Goal: Contribute content: Add original content to the website for others to see

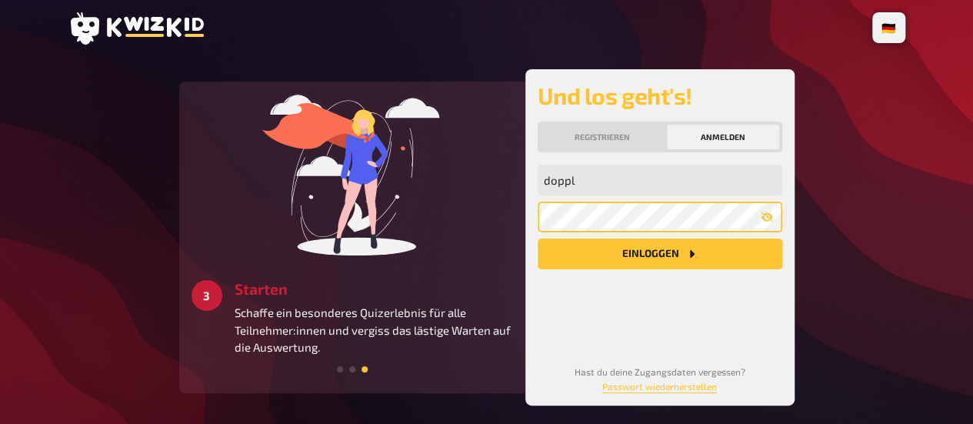
click at [538, 238] on button "Einloggen" at bounding box center [660, 253] width 245 height 31
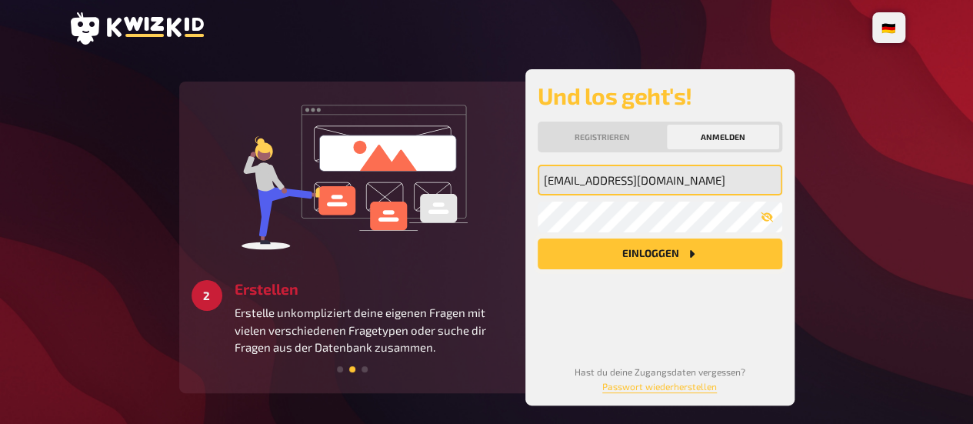
type input "[EMAIL_ADDRESS][DOMAIN_NAME]"
click at [667, 258] on button "Einloggen" at bounding box center [660, 253] width 245 height 31
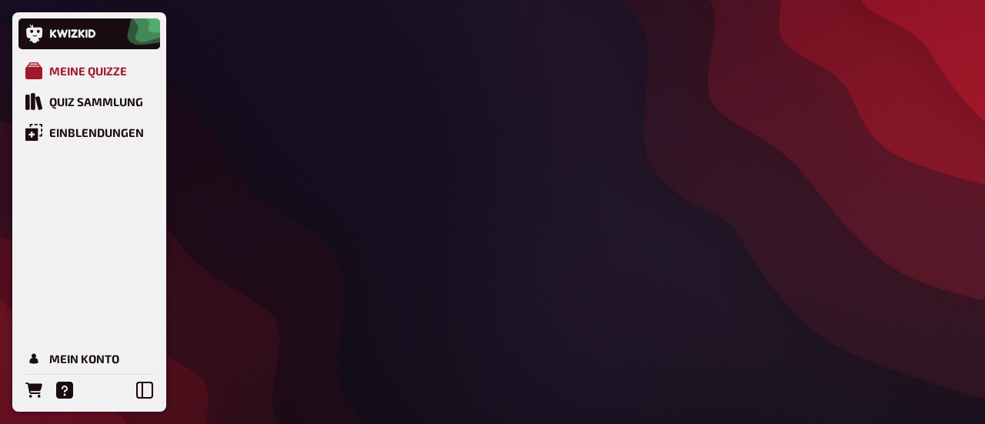
click at [78, 75] on div "Meine Quizze" at bounding box center [88, 71] width 78 height 14
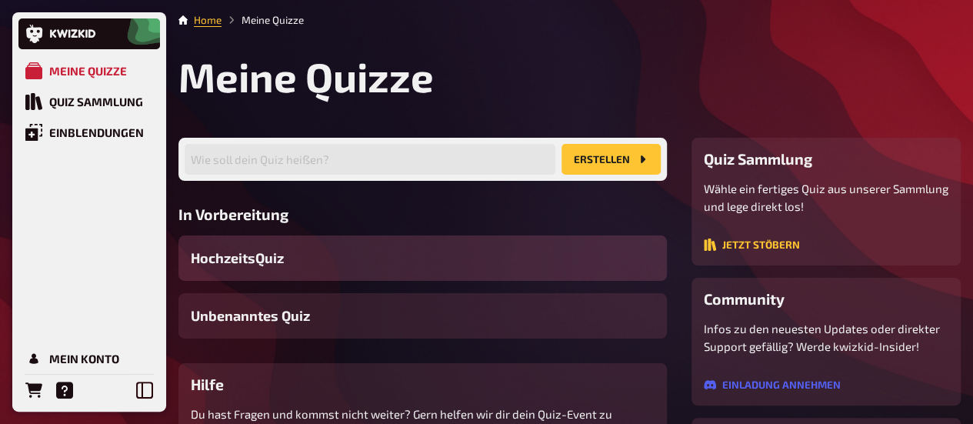
click at [390, 264] on div "HochzeitsQuiz" at bounding box center [422, 257] width 489 height 45
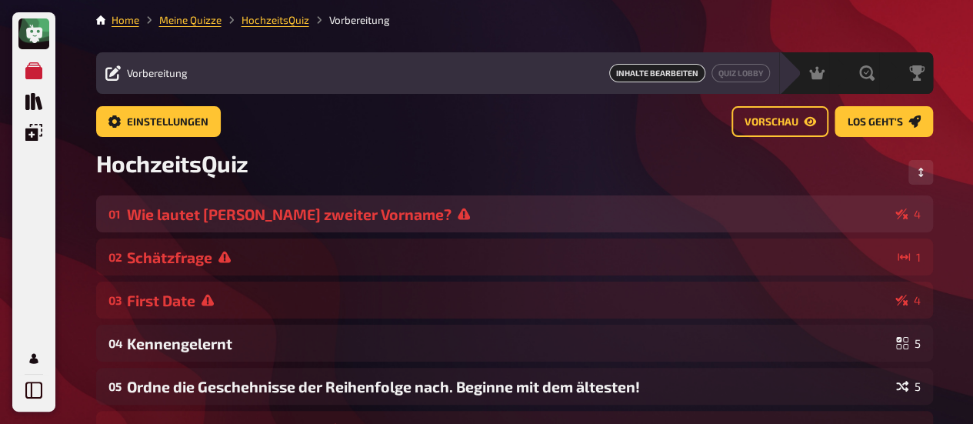
click at [330, 218] on div "Wie lautet [PERSON_NAME] zweiter Vorname?" at bounding box center [508, 214] width 762 height 18
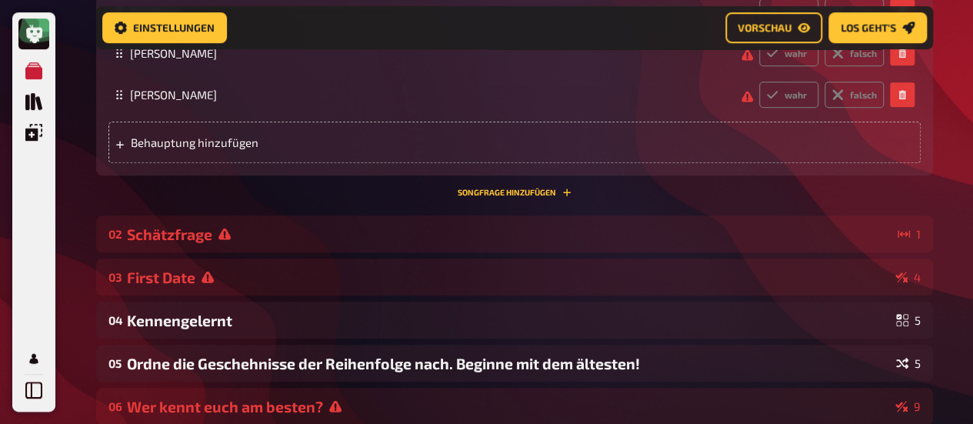
scroll to position [514, 0]
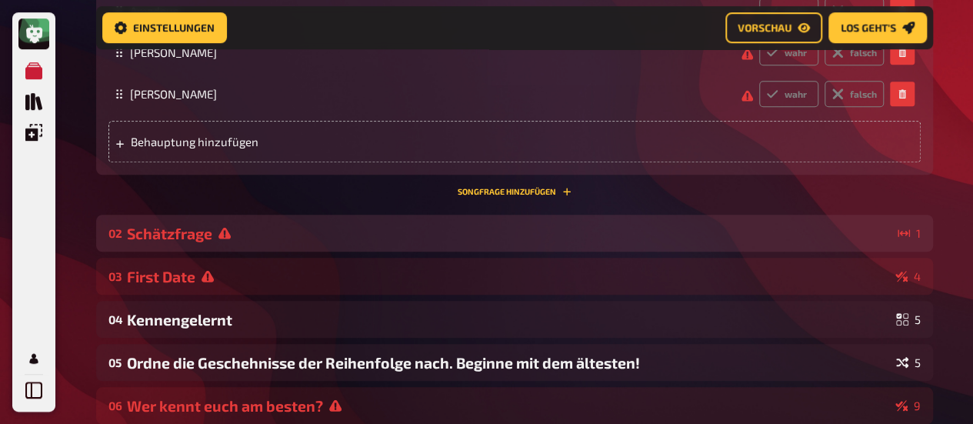
click at [325, 228] on div "Schätzfrage" at bounding box center [509, 234] width 765 height 18
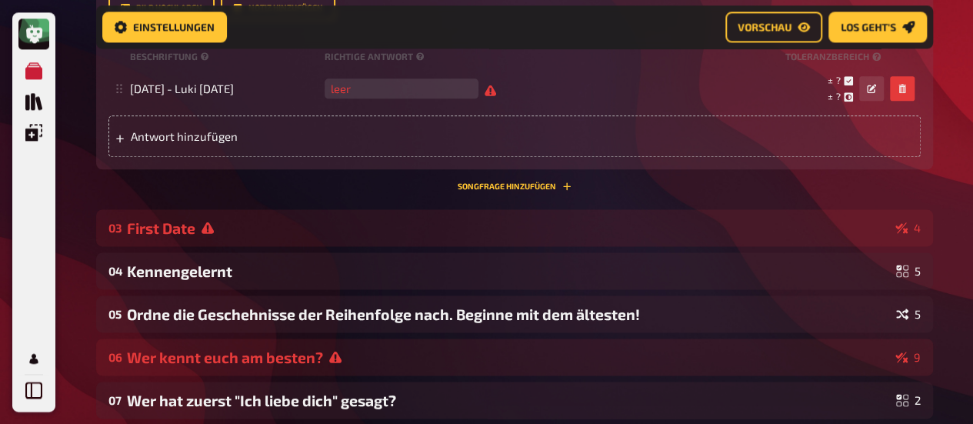
scroll to position [916, 0]
click at [325, 228] on div "First Date" at bounding box center [508, 227] width 762 height 18
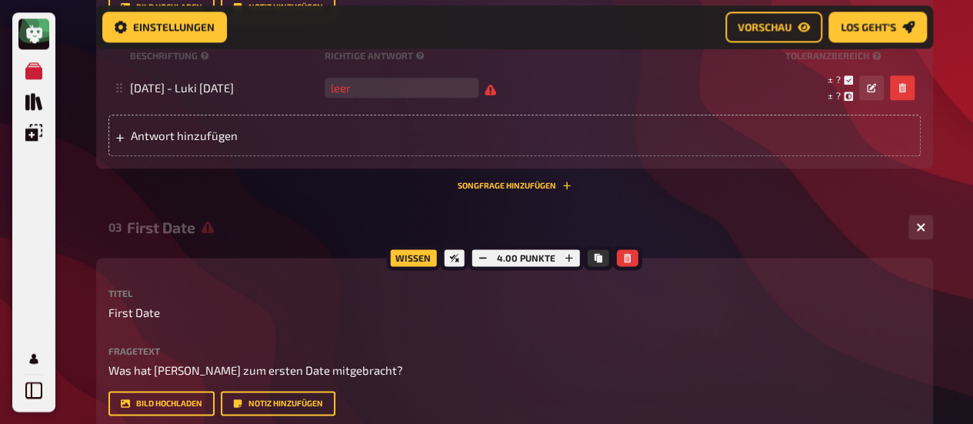
click at [325, 228] on div "First Date" at bounding box center [511, 227] width 769 height 18
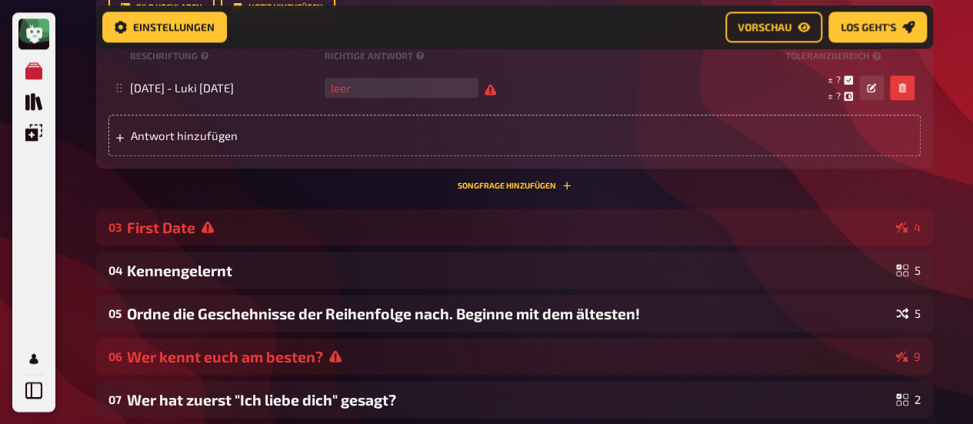
click at [325, 228] on div "First Date" at bounding box center [508, 227] width 762 height 18
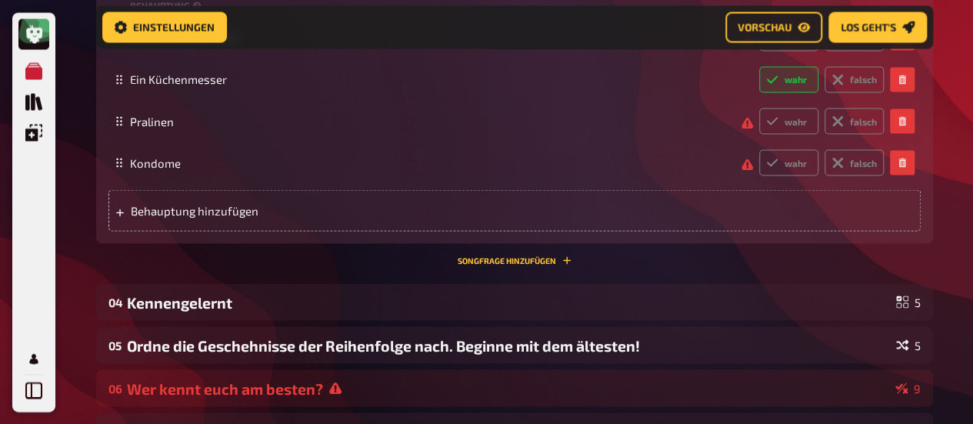
scroll to position [1363, 0]
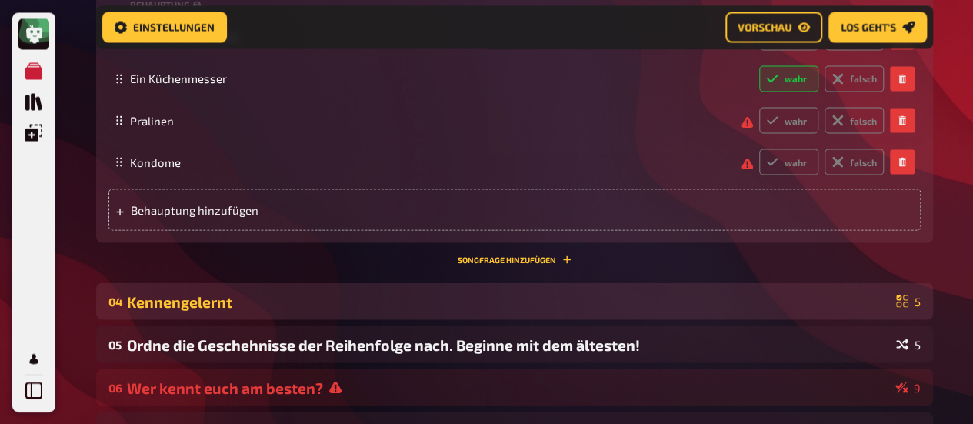
click at [337, 295] on div "Kennengelernt" at bounding box center [508, 301] width 763 height 18
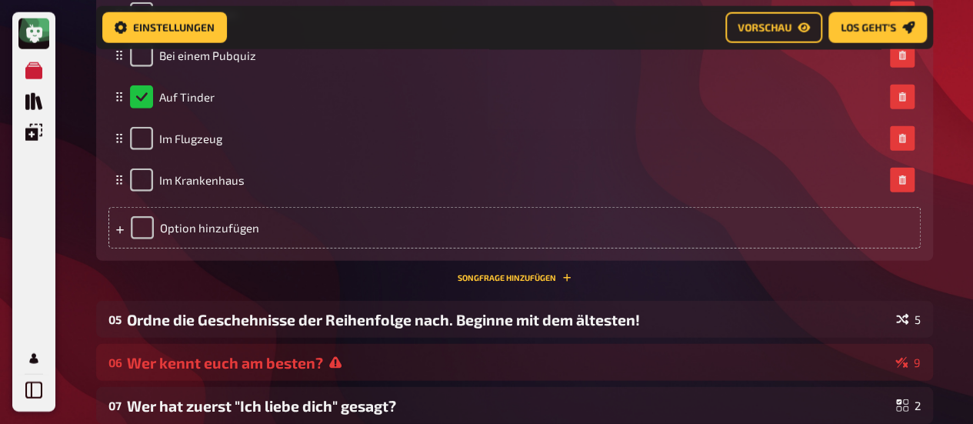
scroll to position [1909, 0]
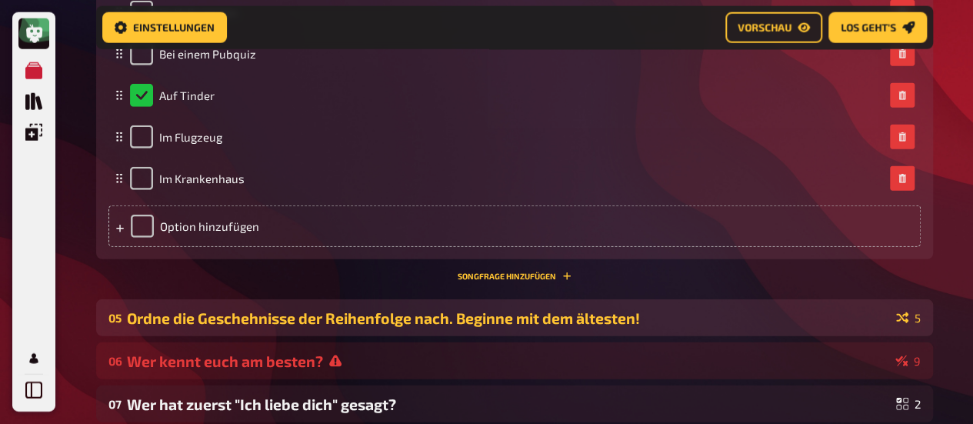
click at [337, 318] on div "Ordne die Geschehnisse der Reihenfolge nach. Beginne mit dem ältesten!" at bounding box center [508, 318] width 763 height 18
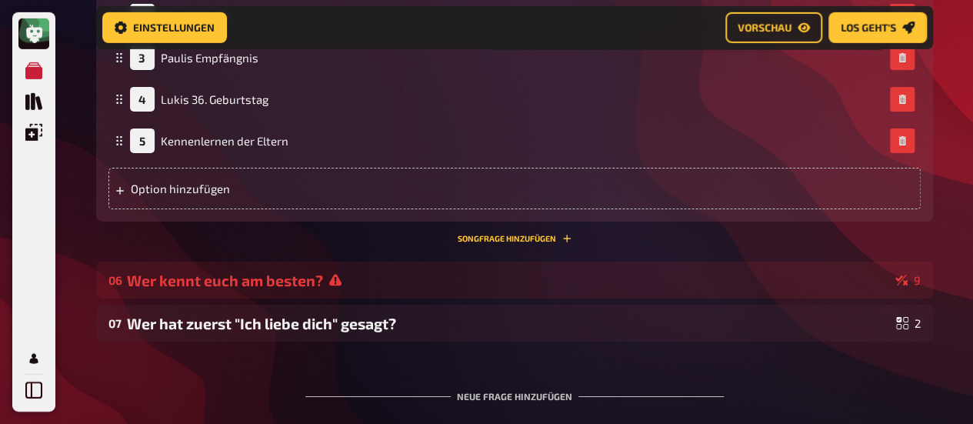
scroll to position [2510, 0]
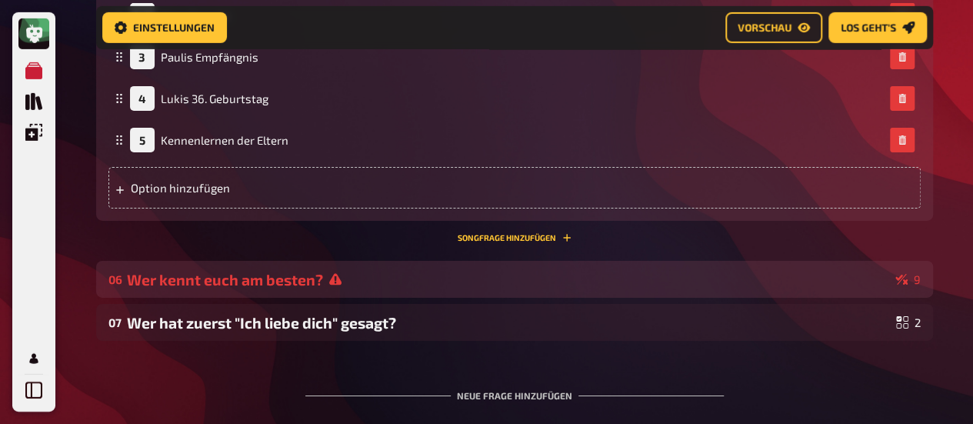
click at [393, 282] on div "Wer kennt euch am besten?" at bounding box center [508, 280] width 762 height 18
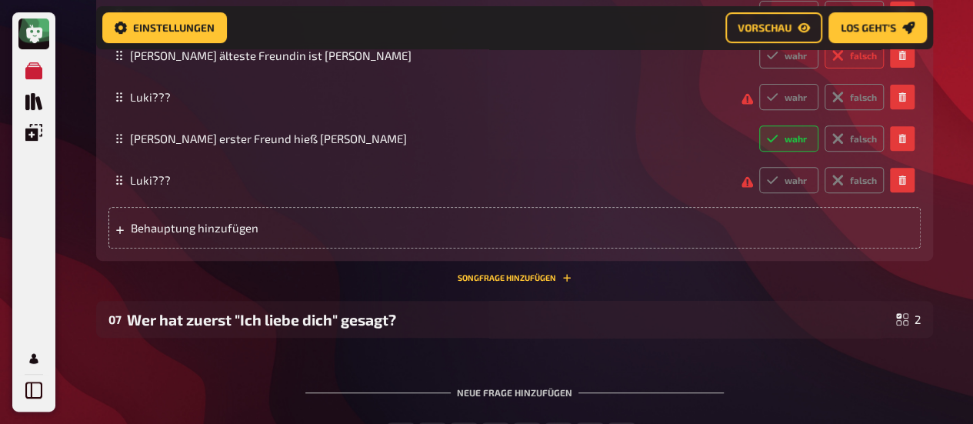
scroll to position [3199, 0]
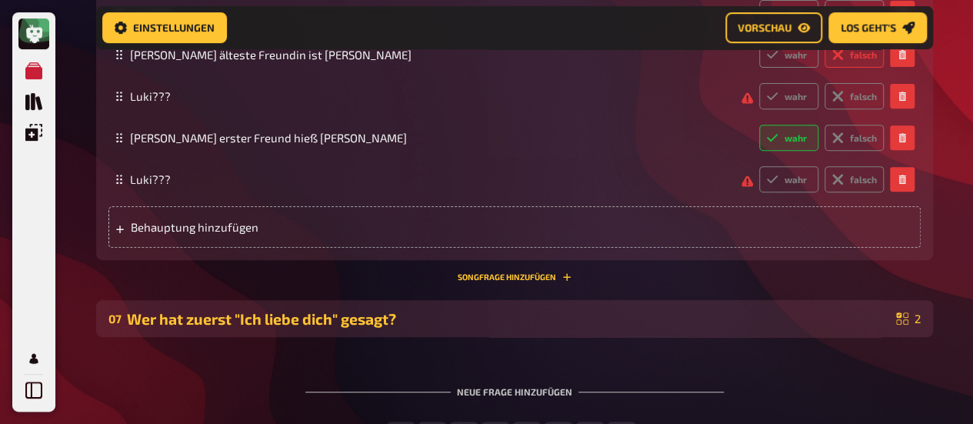
click at [372, 322] on div "Wer hat zuerst "Ich liebe dich" gesagt?" at bounding box center [508, 319] width 763 height 18
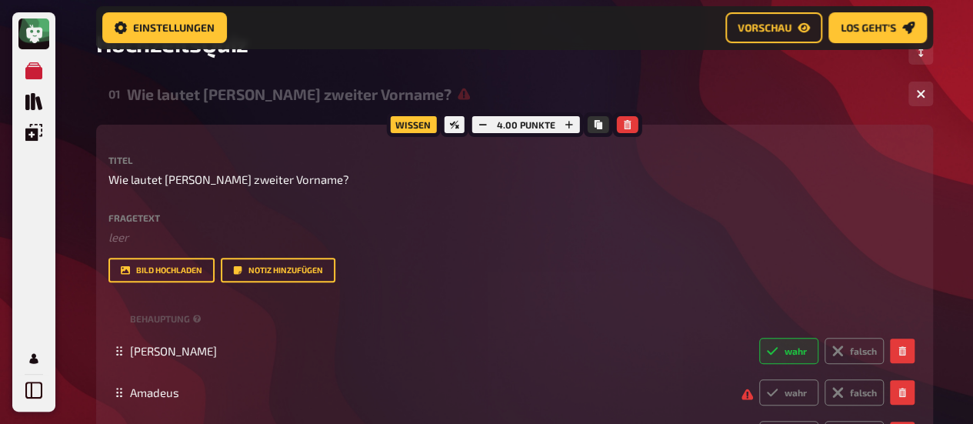
scroll to position [222, 0]
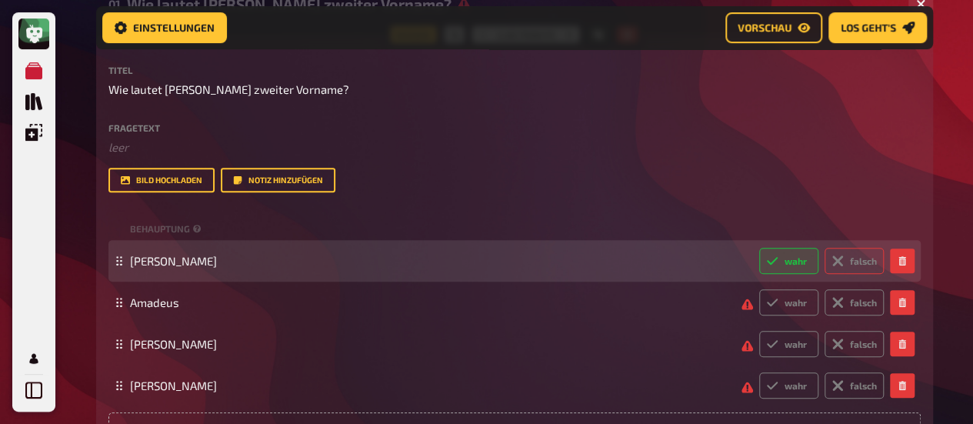
click at [852, 255] on label "falsch" at bounding box center [854, 261] width 59 height 26
click at [759, 248] on input "falsch" at bounding box center [759, 247] width 1 height 1
radio input "true"
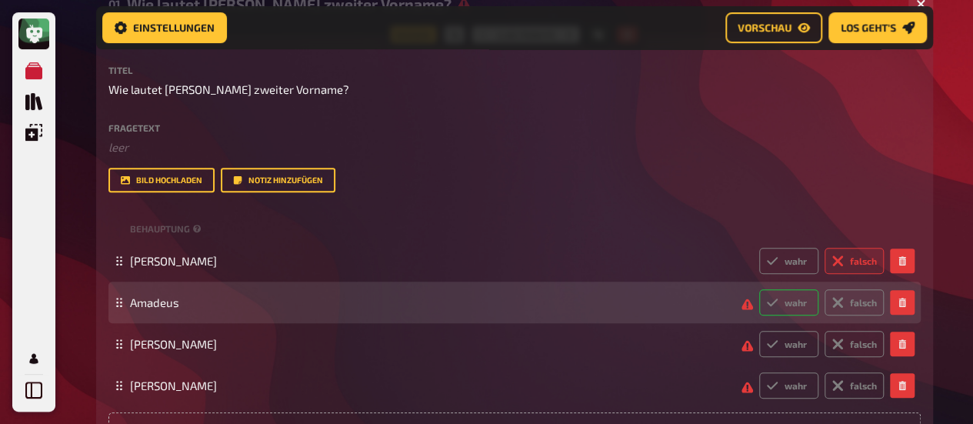
click at [792, 301] on label "wahr" at bounding box center [788, 302] width 59 height 26
click at [759, 289] on input "wahr" at bounding box center [759, 288] width 1 height 1
radio input "true"
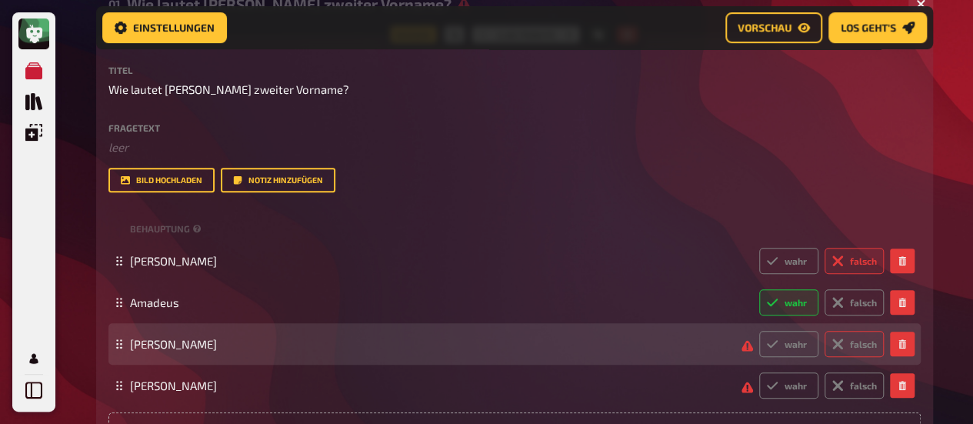
click at [848, 347] on label "falsch" at bounding box center [854, 344] width 59 height 26
click at [759, 331] on input "falsch" at bounding box center [759, 330] width 1 height 1
radio input "true"
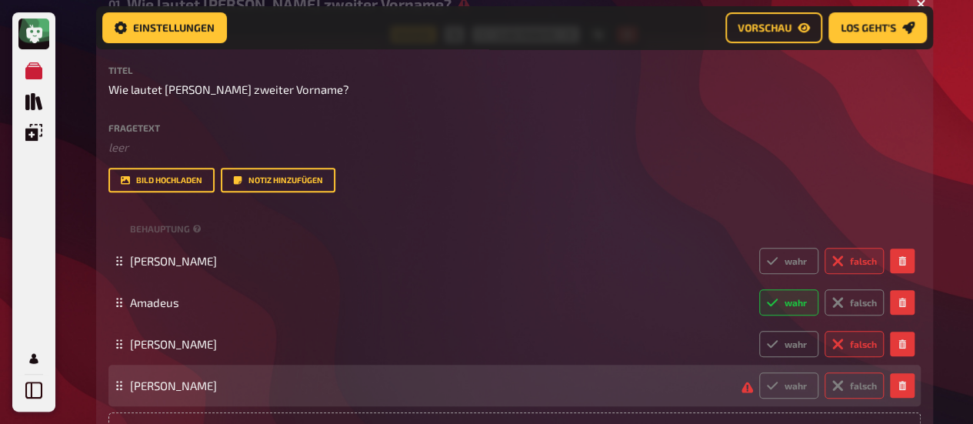
click at [858, 389] on label "falsch" at bounding box center [854, 385] width 59 height 26
click at [759, 372] on input "falsch" at bounding box center [759, 372] width 1 height 1
radio input "true"
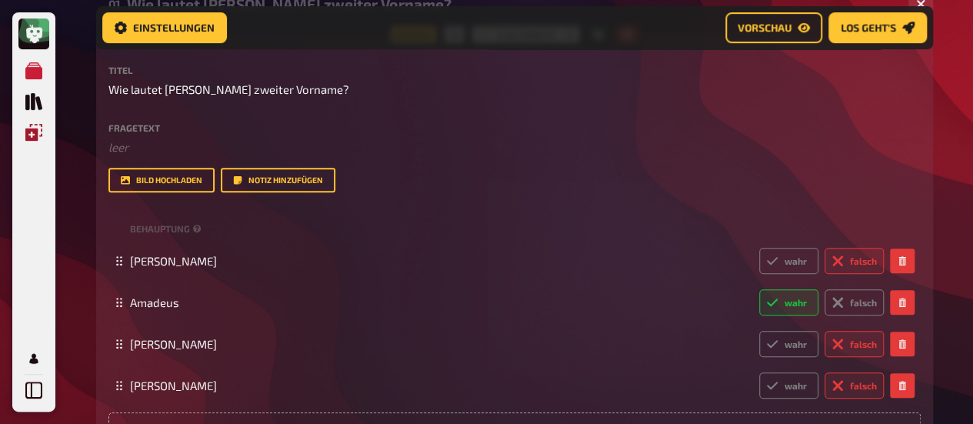
click at [28, 127] on icon "Einblendungen" at bounding box center [33, 132] width 17 height 17
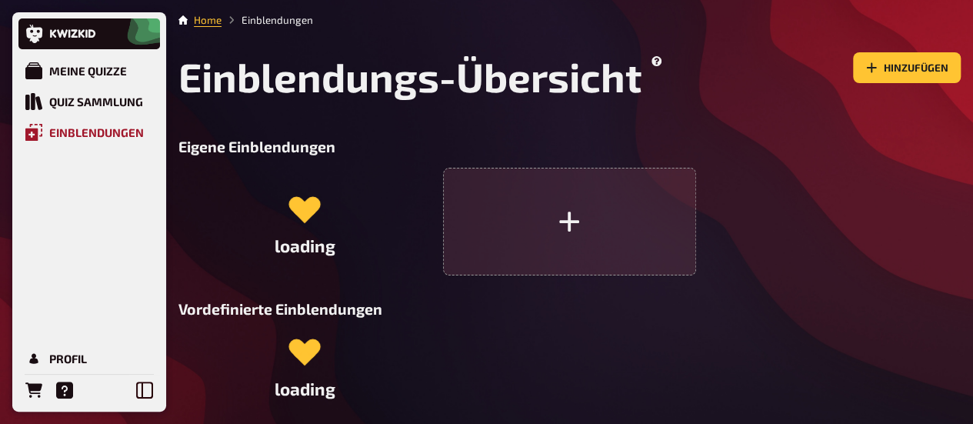
click at [28, 127] on icon "Einblendungen" at bounding box center [33, 132] width 17 height 17
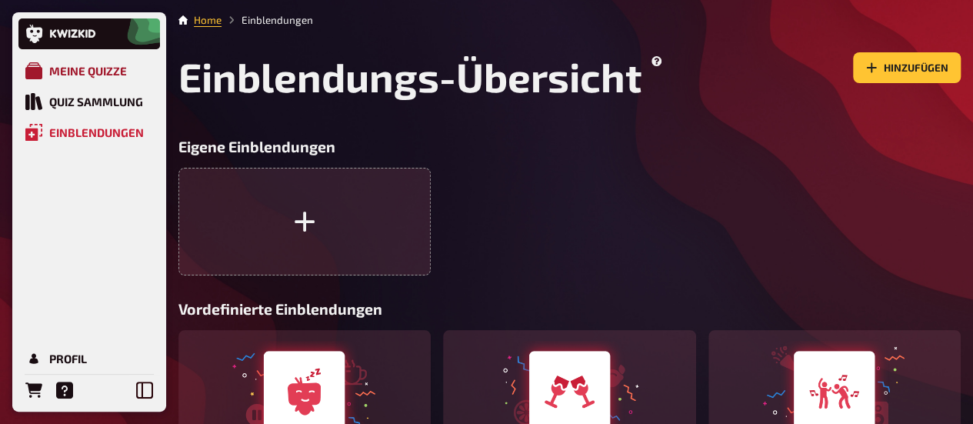
click at [49, 72] on div "Meine Quizze" at bounding box center [88, 71] width 78 height 14
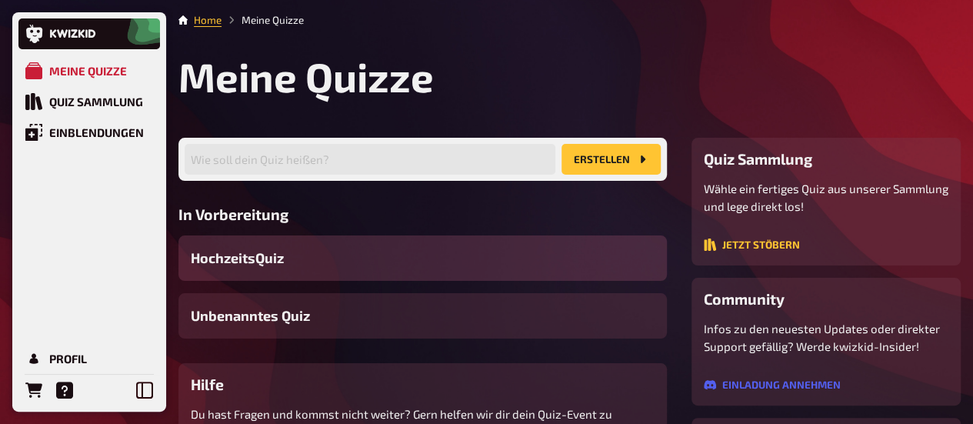
click at [252, 267] on span "HochzeitsQuiz" at bounding box center [237, 258] width 93 height 21
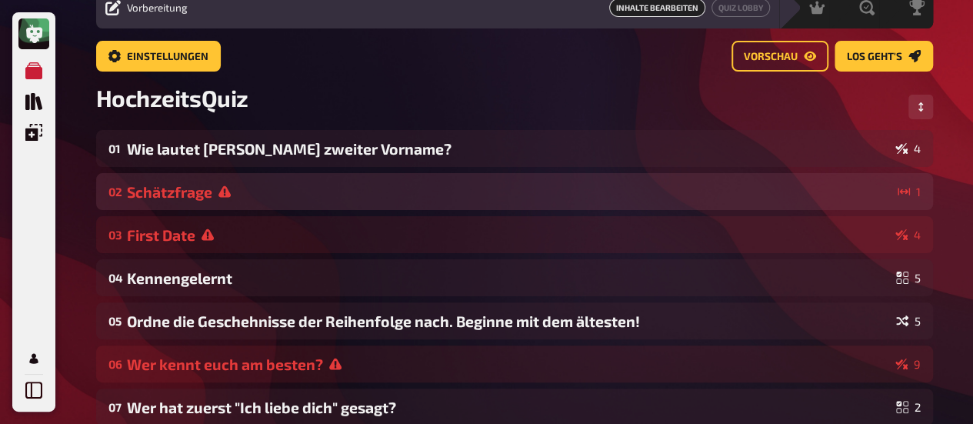
scroll to position [68, 0]
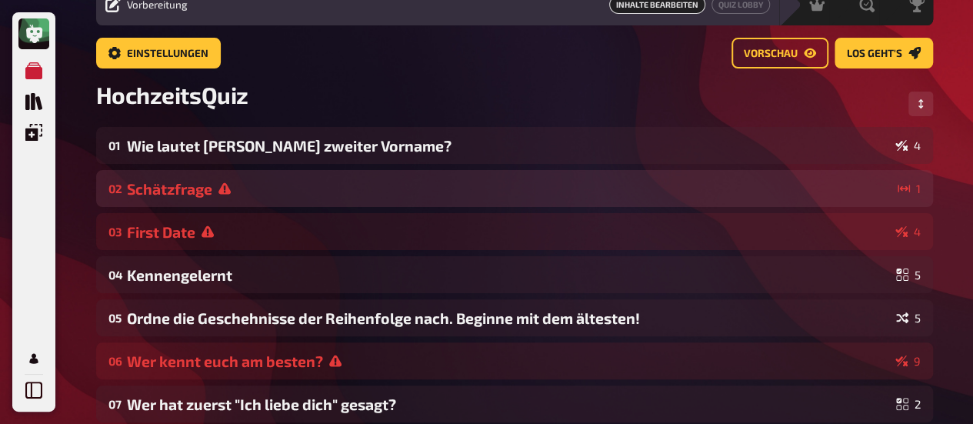
click at [597, 185] on div "Schätzfrage" at bounding box center [509, 189] width 765 height 18
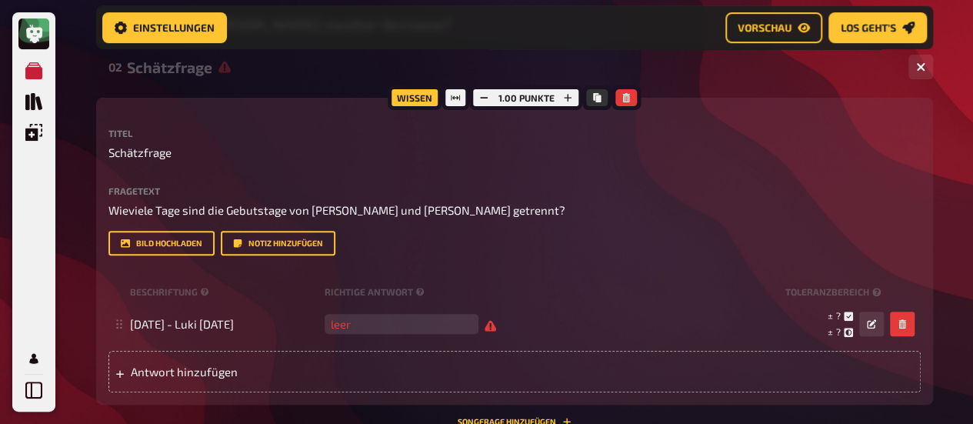
scroll to position [203, 0]
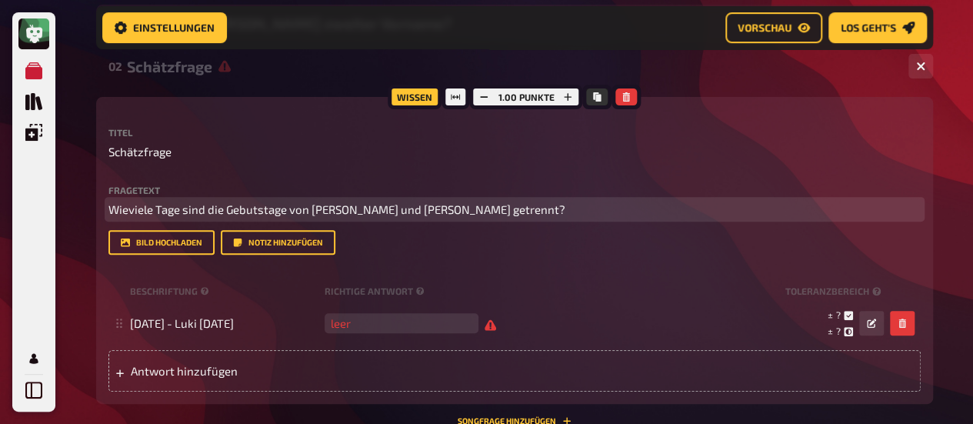
click at [331, 204] on span "Wieviele Tage sind die Gebutstage von [PERSON_NAME] und [PERSON_NAME] getrennt?" at bounding box center [336, 209] width 457 height 14
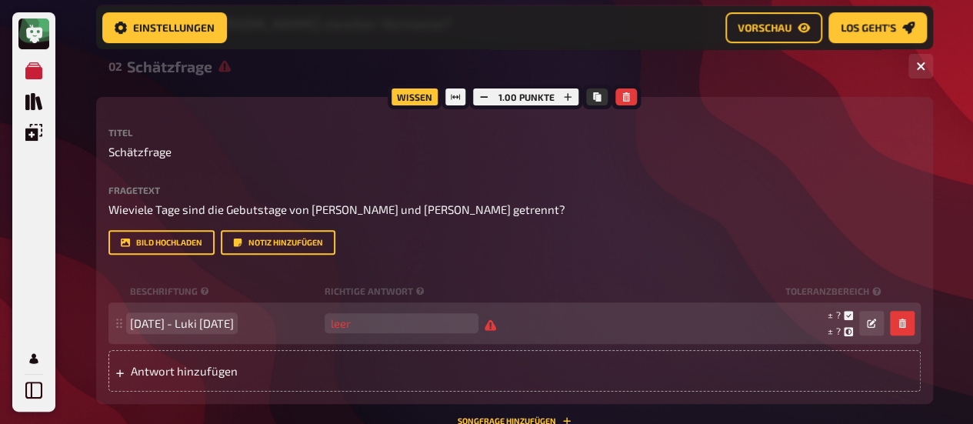
click at [212, 324] on span "[DATE] - Luki [DATE]" at bounding box center [182, 323] width 104 height 14
click at [214, 322] on span "[DATE] - Luki [DATE]" at bounding box center [182, 323] width 104 height 14
click at [131, 324] on span "[DATE] - Luki [DATE]" at bounding box center [182, 323] width 104 height 14
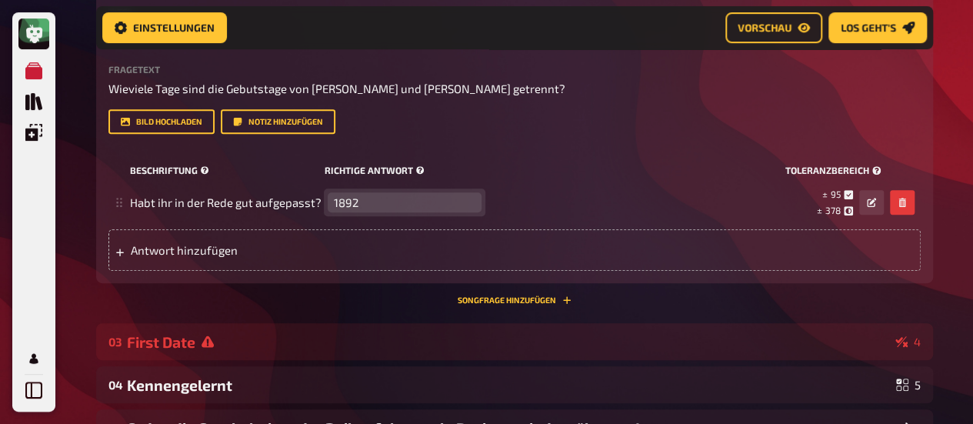
scroll to position [325, 0]
type input "1892"
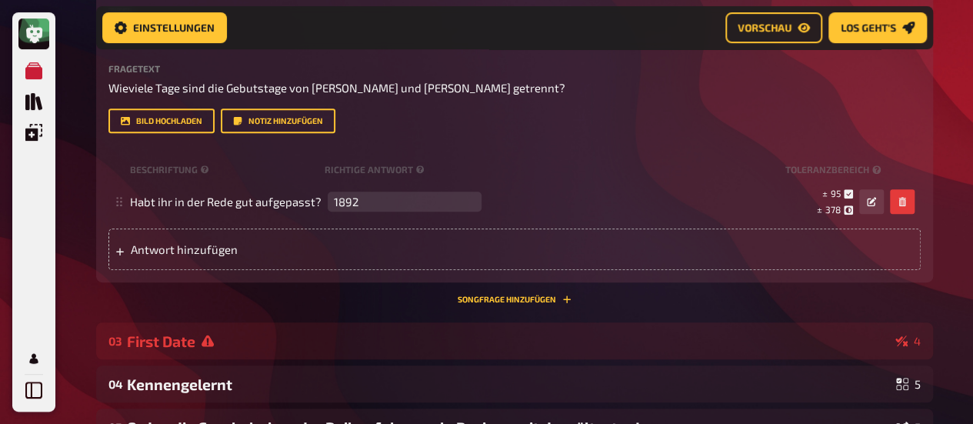
click at [741, 138] on div "Titel Schätzfrage Fragetext Wieviele Tage sind die Gebutstage von [PERSON_NAME]…" at bounding box center [514, 138] width 812 height 264
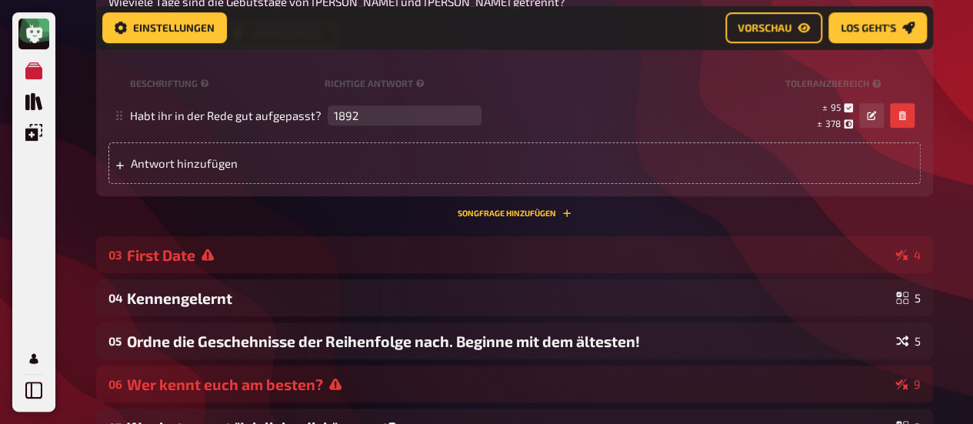
scroll to position [412, 0]
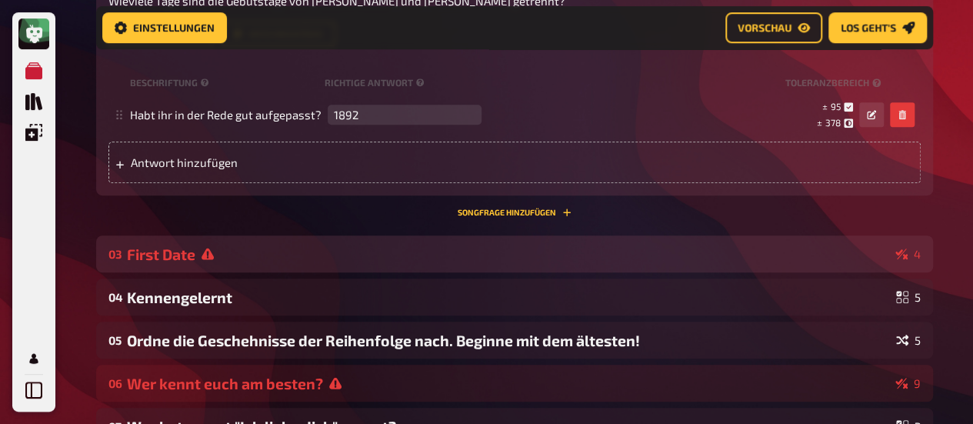
click at [699, 245] on div "First Date" at bounding box center [508, 254] width 762 height 18
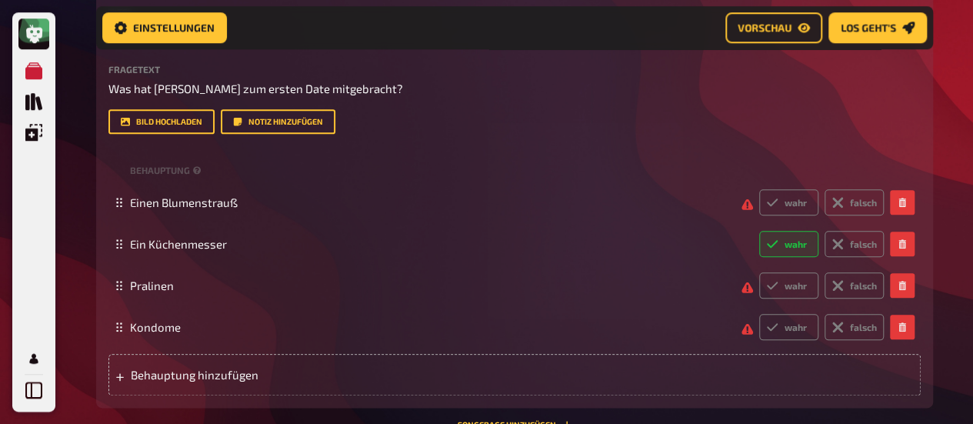
scroll to position [721, 0]
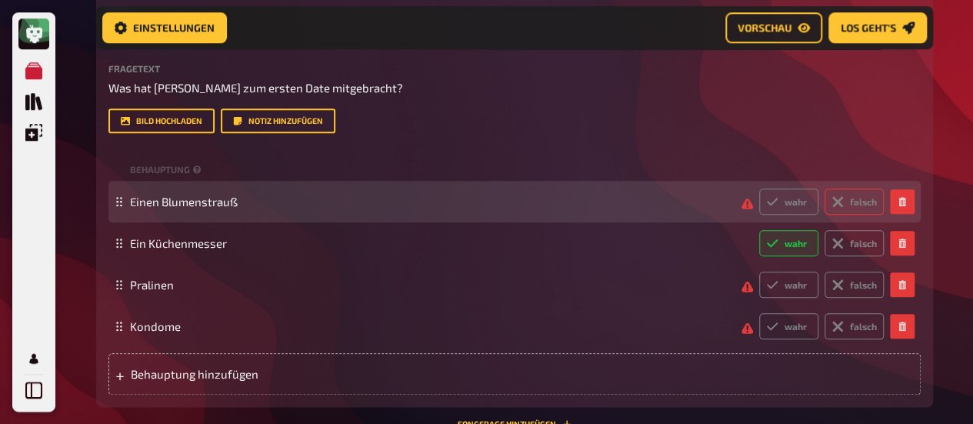
click at [868, 204] on label "falsch" at bounding box center [854, 201] width 59 height 26
click at [759, 188] on input "falsch" at bounding box center [759, 188] width 1 height 1
radio input "true"
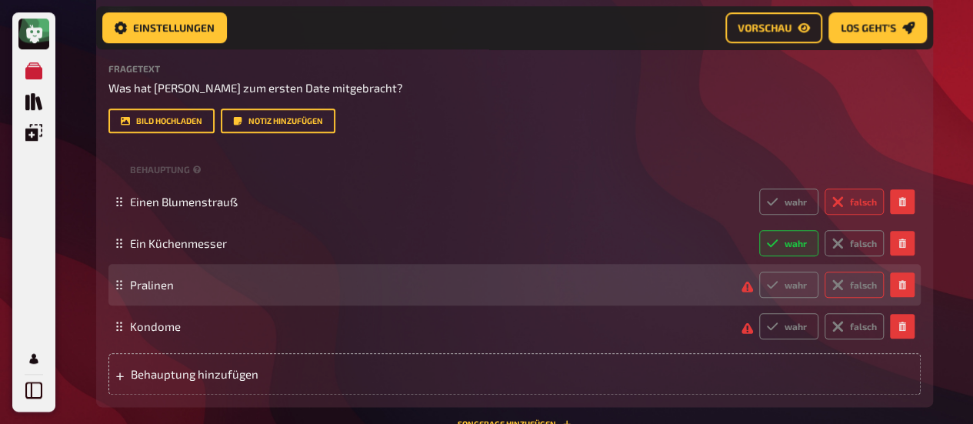
click at [859, 278] on label "falsch" at bounding box center [854, 285] width 59 height 26
click at [759, 272] on input "falsch" at bounding box center [759, 271] width 1 height 1
radio input "true"
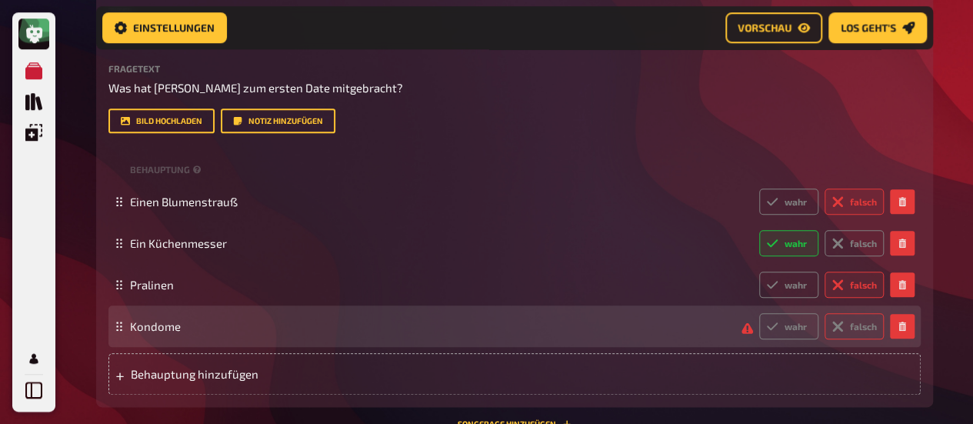
click at [857, 325] on label "falsch" at bounding box center [854, 326] width 59 height 26
click at [759, 313] on input "falsch" at bounding box center [759, 312] width 1 height 1
radio input "true"
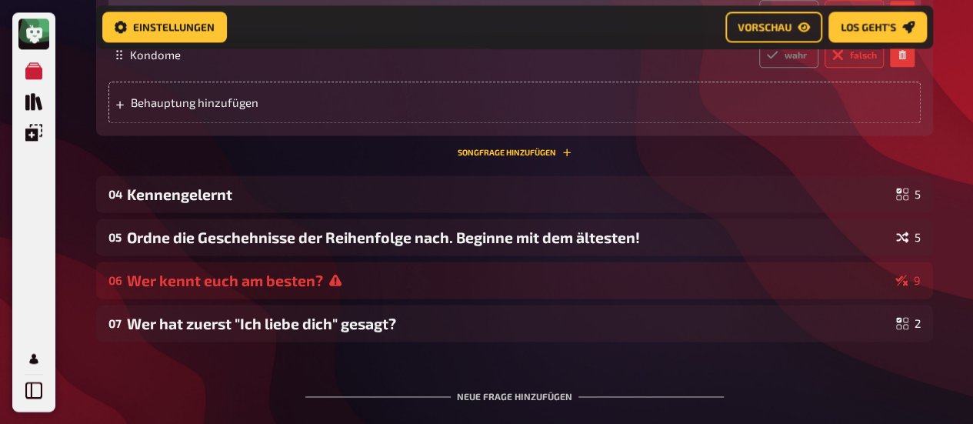
scroll to position [995, 0]
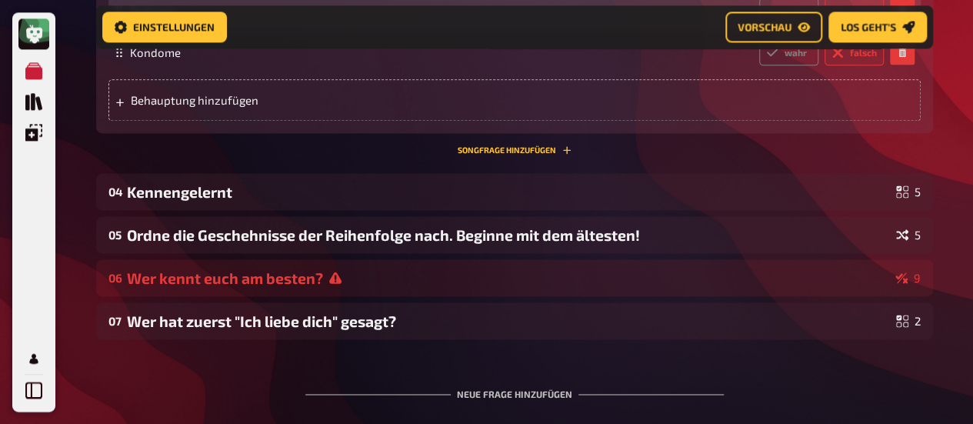
click at [522, 272] on div "Wer kennt euch am besten?" at bounding box center [508, 278] width 762 height 18
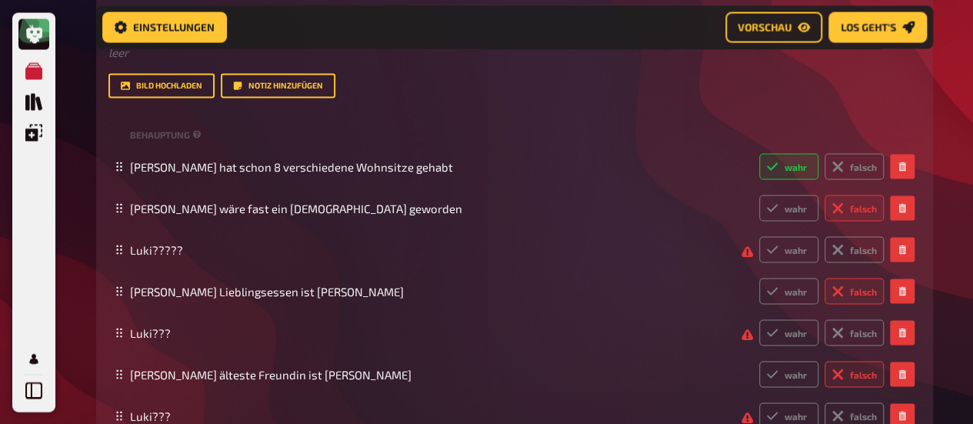
scroll to position [1364, 0]
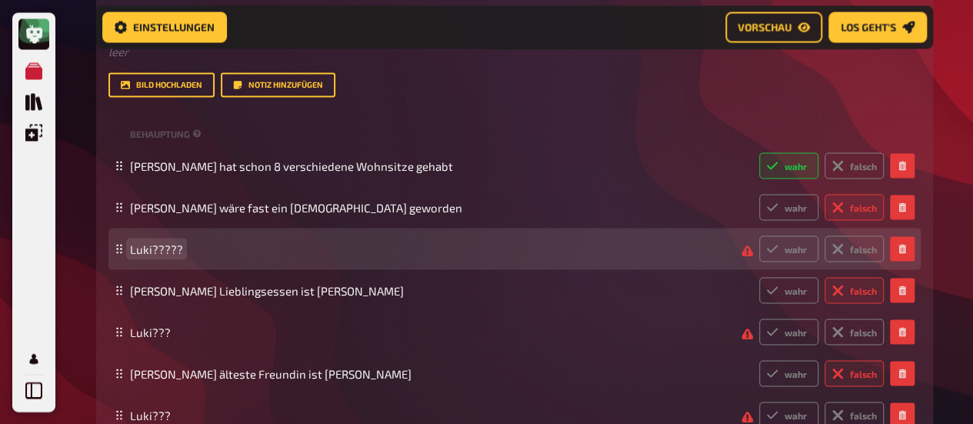
click at [412, 248] on span "Luki?????" at bounding box center [429, 249] width 599 height 14
click at [792, 250] on label "wahr" at bounding box center [788, 248] width 59 height 26
click at [759, 235] on input "wahr" at bounding box center [759, 235] width 1 height 1
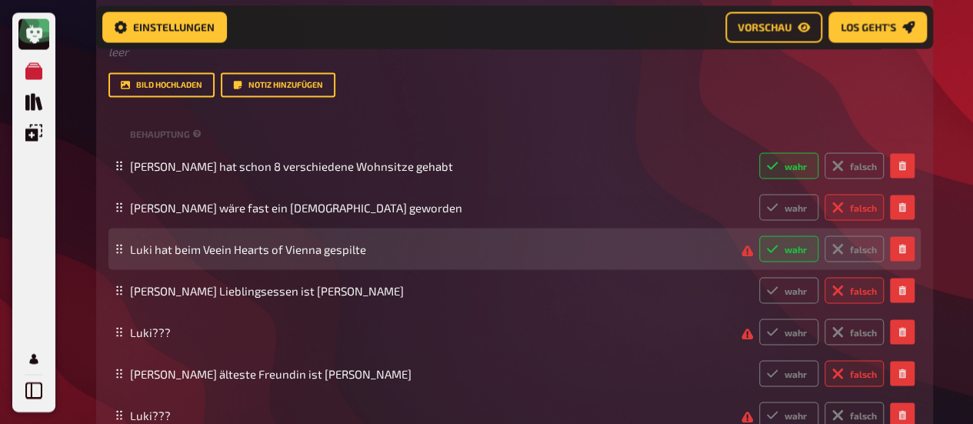
radio input "true"
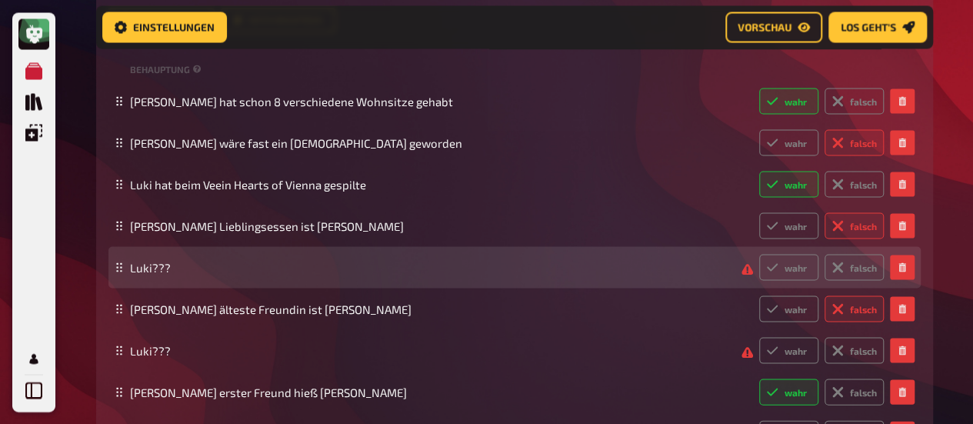
scroll to position [1432, 0]
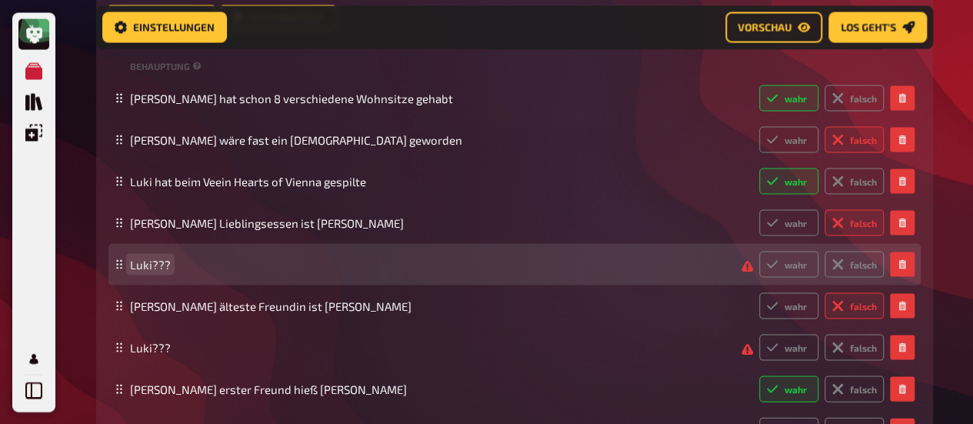
click at [375, 259] on span "Luki???" at bounding box center [429, 264] width 599 height 14
click at [859, 270] on label "falsch" at bounding box center [854, 264] width 59 height 26
click at [759, 251] on input "falsch" at bounding box center [759, 250] width 1 height 1
radio input "true"
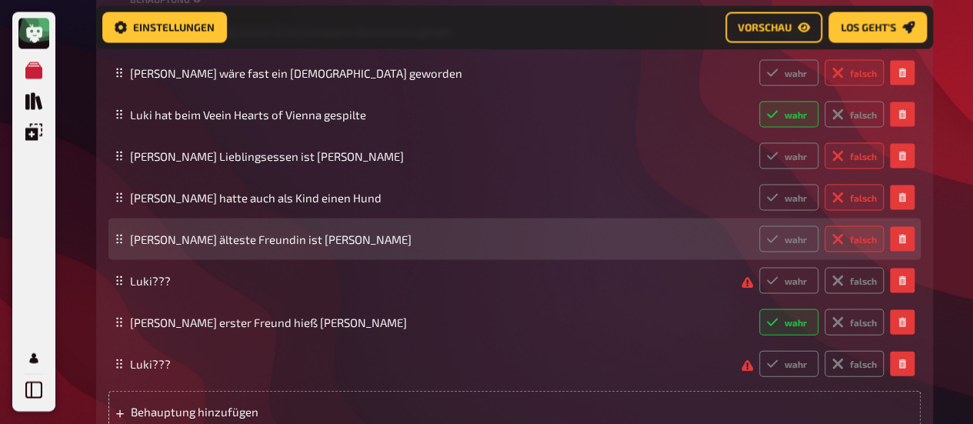
scroll to position [1512, 0]
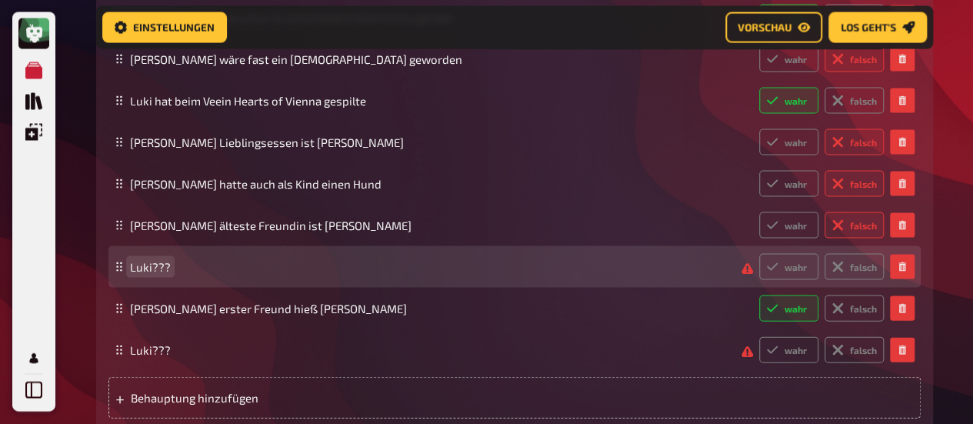
click at [352, 267] on span "Luki???" at bounding box center [429, 267] width 599 height 14
click at [856, 270] on label "falsch" at bounding box center [854, 267] width 59 height 26
click at [759, 254] on input "falsch" at bounding box center [759, 253] width 1 height 1
radio input "true"
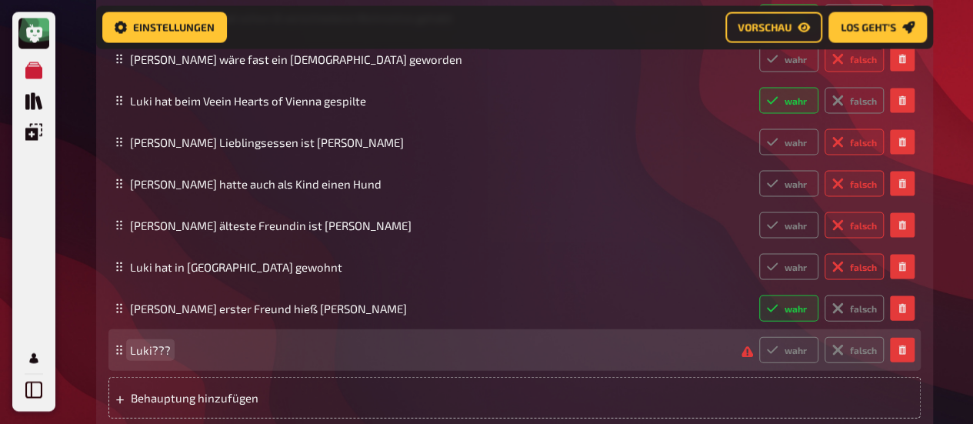
click at [201, 351] on span "Luki???" at bounding box center [429, 350] width 599 height 14
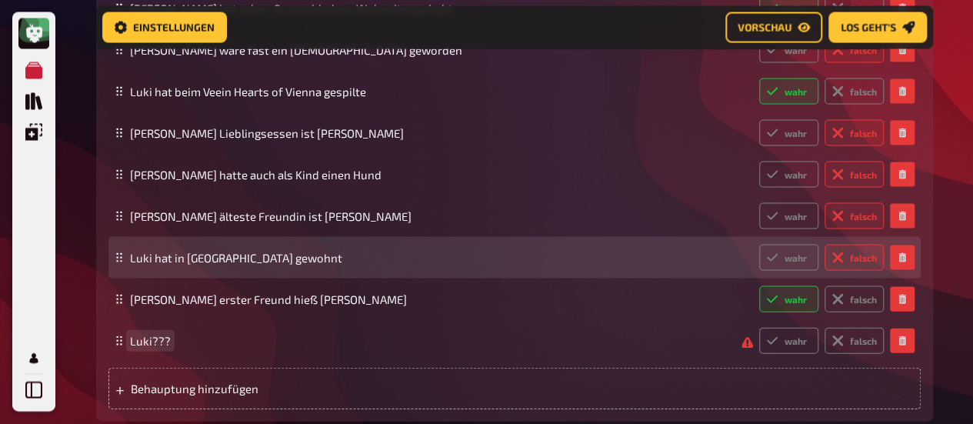
scroll to position [1522, 0]
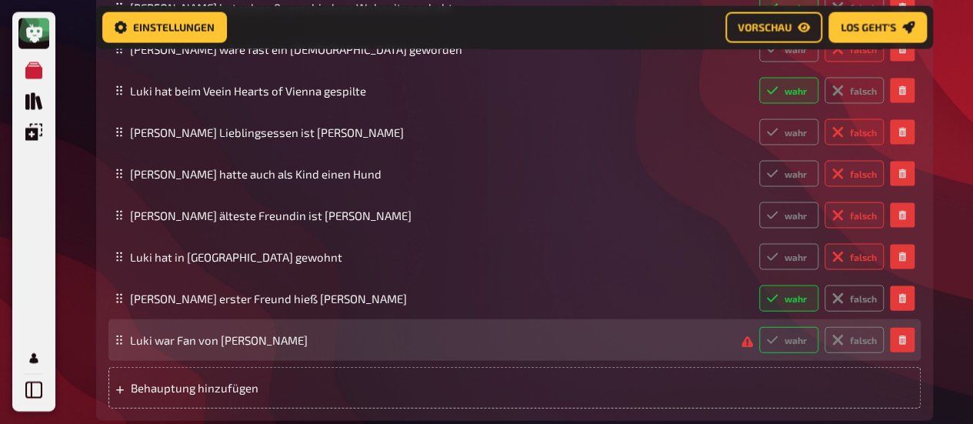
click at [788, 335] on label "wahr" at bounding box center [788, 340] width 59 height 26
click at [759, 327] on input "wahr" at bounding box center [759, 326] width 1 height 1
radio input "true"
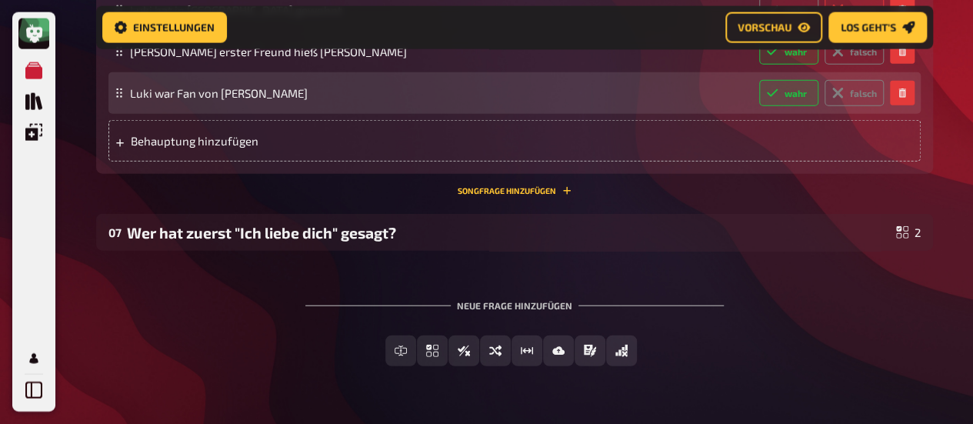
scroll to position [1777, 0]
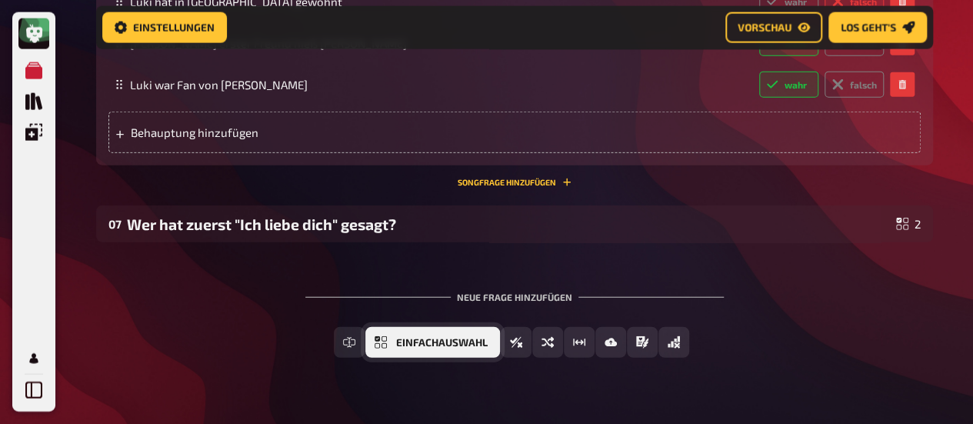
click at [472, 345] on span "Einfachauswahl" at bounding box center [442, 343] width 92 height 11
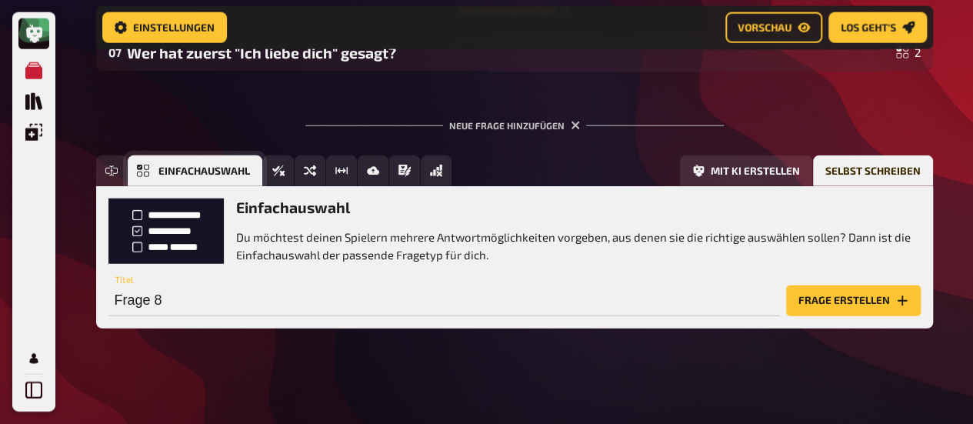
scroll to position [1951, 0]
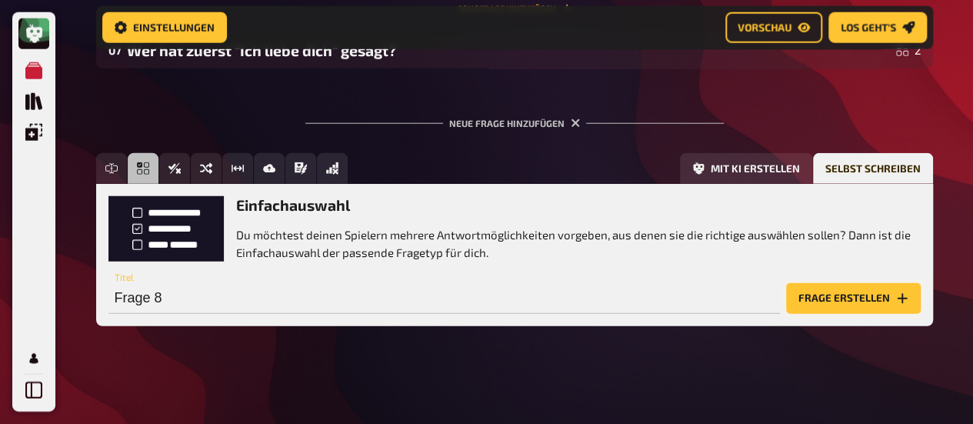
click at [860, 293] on button "Frage erstellen" at bounding box center [853, 298] width 135 height 31
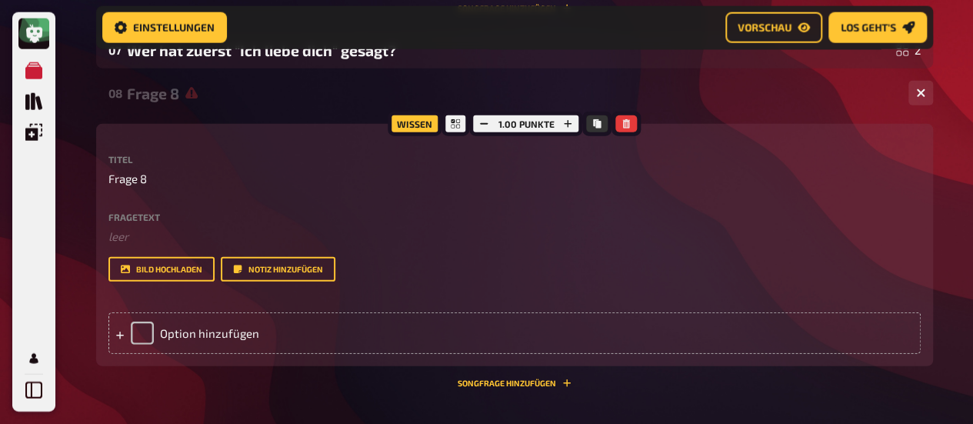
click at [144, 215] on label "Fragetext" at bounding box center [514, 216] width 812 height 9
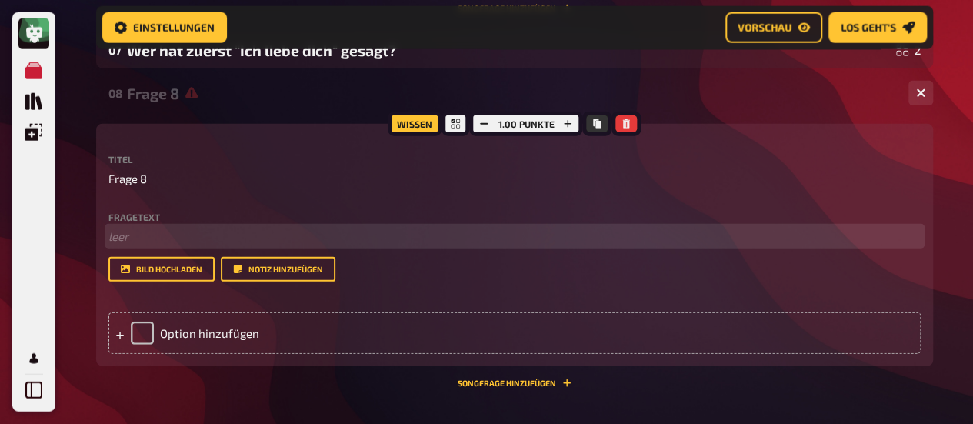
click at [150, 242] on p "﻿ leer" at bounding box center [514, 237] width 812 height 18
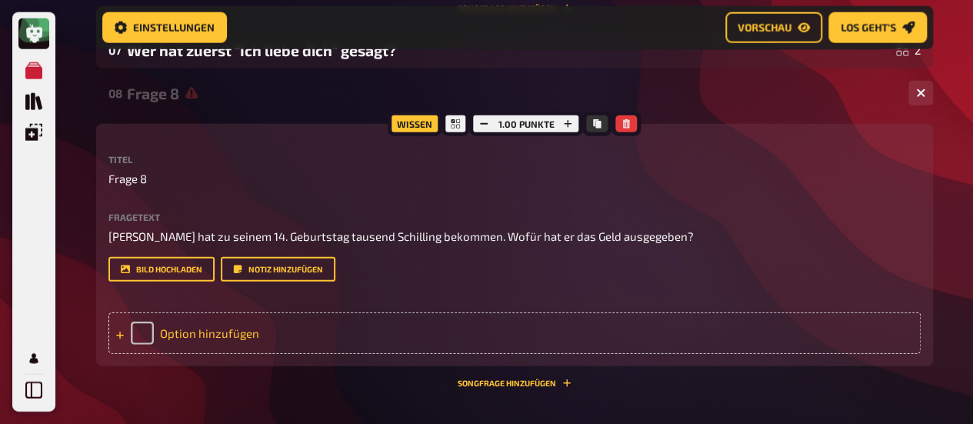
click at [210, 330] on div "Option hinzufügen" at bounding box center [514, 333] width 812 height 42
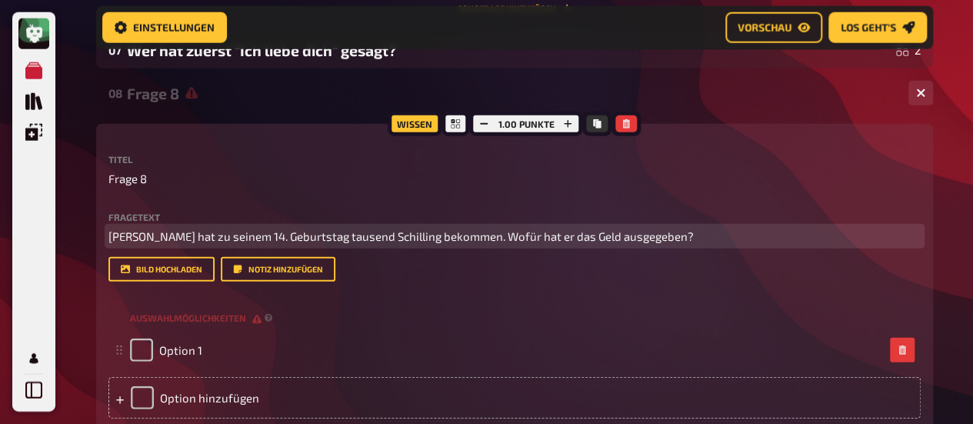
click at [549, 234] on span "[PERSON_NAME] hat zu seinem 14. Geburtstag tausend Schilling bekommen. Wofür ha…" at bounding box center [400, 236] width 585 height 14
click at [529, 235] on span "[PERSON_NAME] hat zu seinem 14. Geburtstag tausend Schilling bekommen. Wofür ha…" at bounding box center [400, 236] width 585 height 14
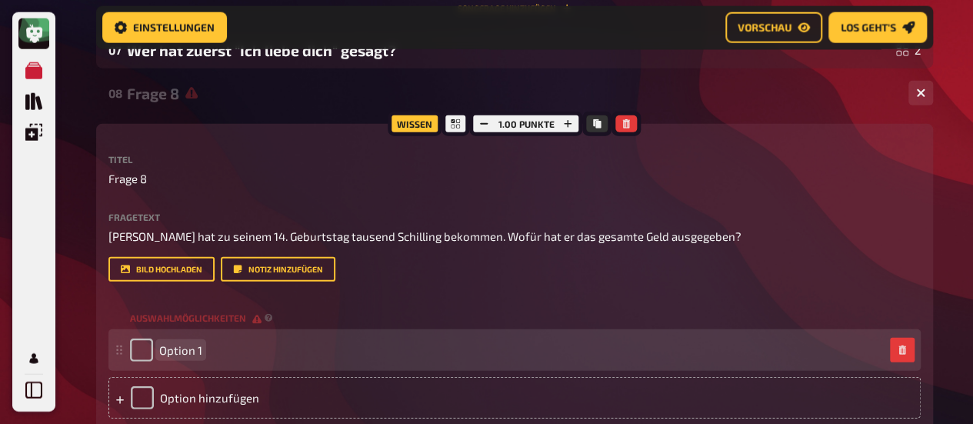
click at [262, 352] on div "Option 1" at bounding box center [507, 350] width 754 height 23
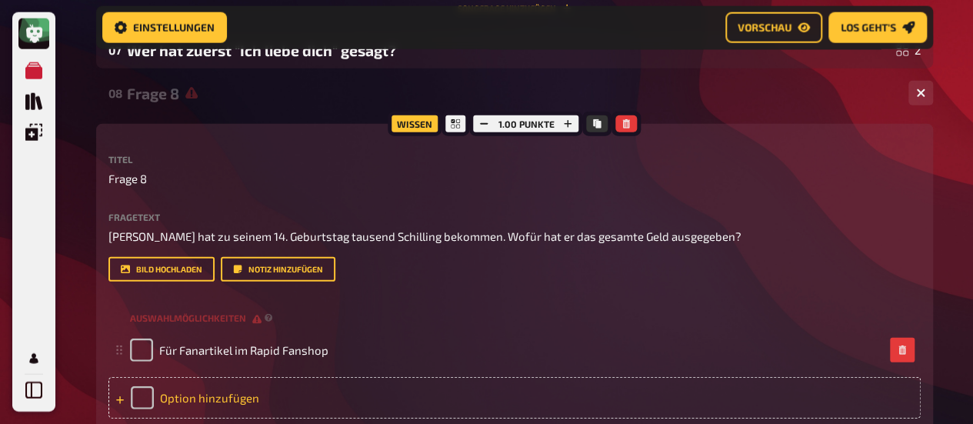
click at [228, 393] on div "Option hinzufügen" at bounding box center [514, 398] width 812 height 42
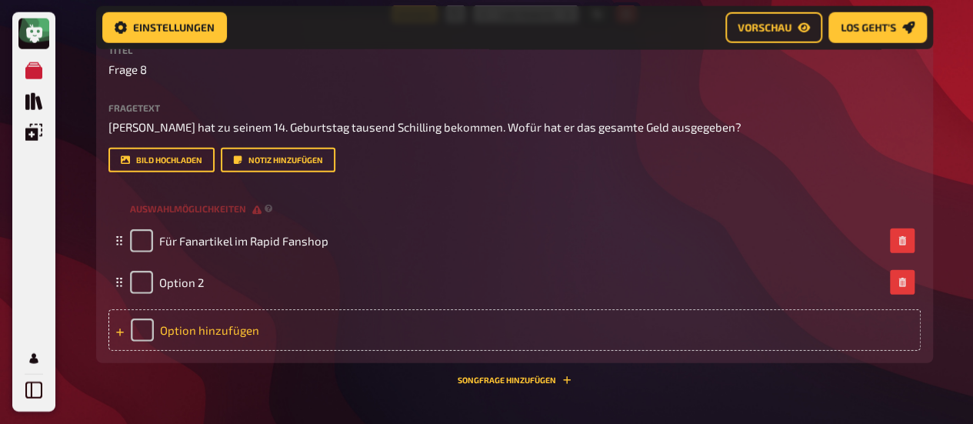
scroll to position [2060, 0]
click at [208, 319] on div "Option hinzufügen" at bounding box center [514, 330] width 812 height 42
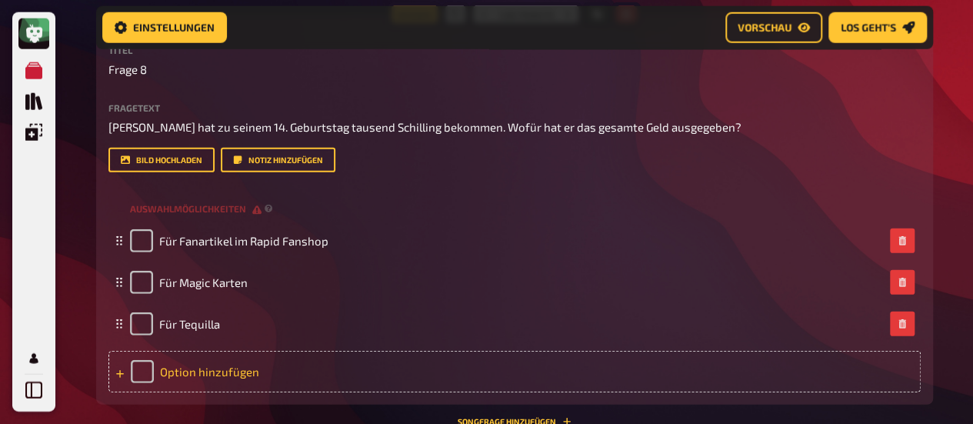
click at [206, 372] on div "Option hinzufügen" at bounding box center [514, 372] width 812 height 42
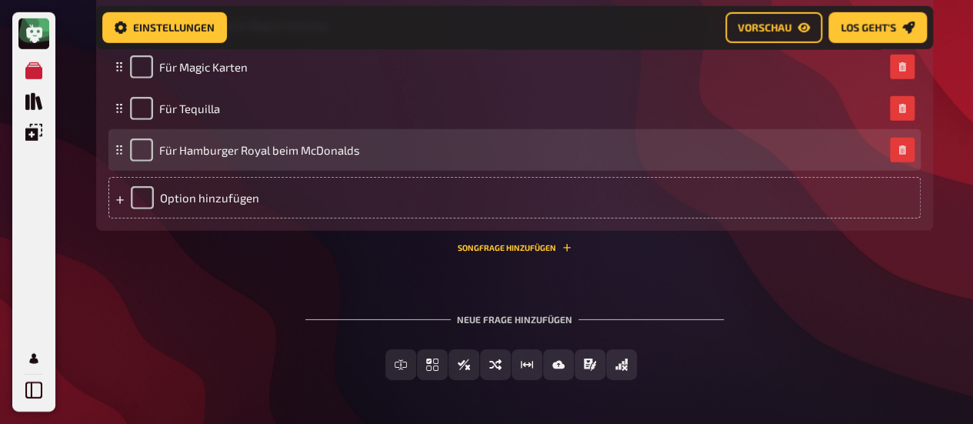
scroll to position [2277, 0]
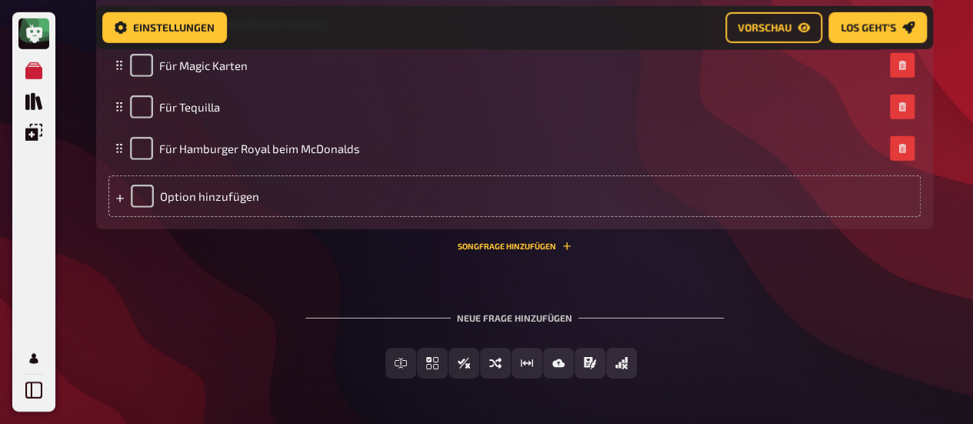
click at [620, 257] on div "08 Frage 8 4 Wissen 1.00 Punkte Titel Frage 8 Fragetext [PERSON_NAME] hat zu se…" at bounding box center [514, 5] width 837 height 515
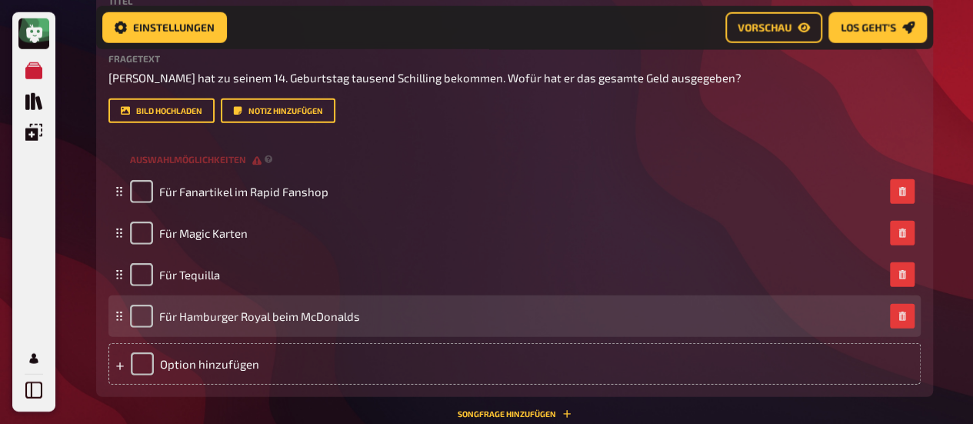
scroll to position [2045, 0]
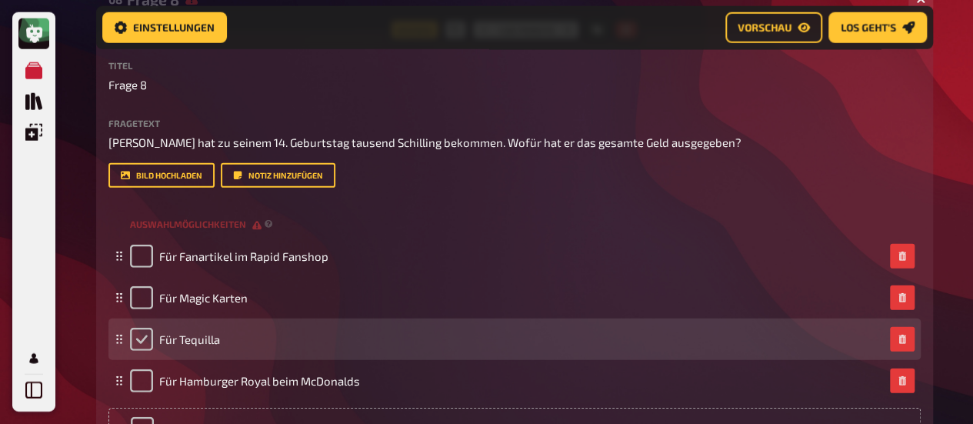
click at [134, 339] on input "checkbox" at bounding box center [141, 339] width 23 height 23
checkbox input "true"
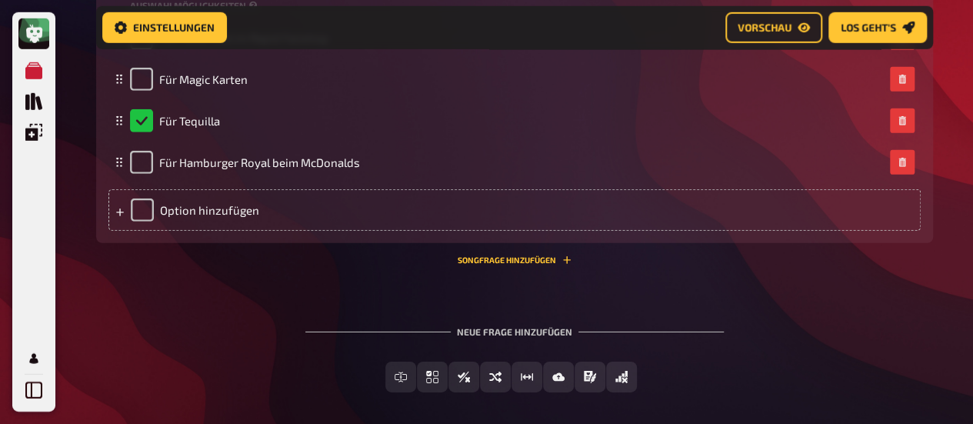
scroll to position [2265, 0]
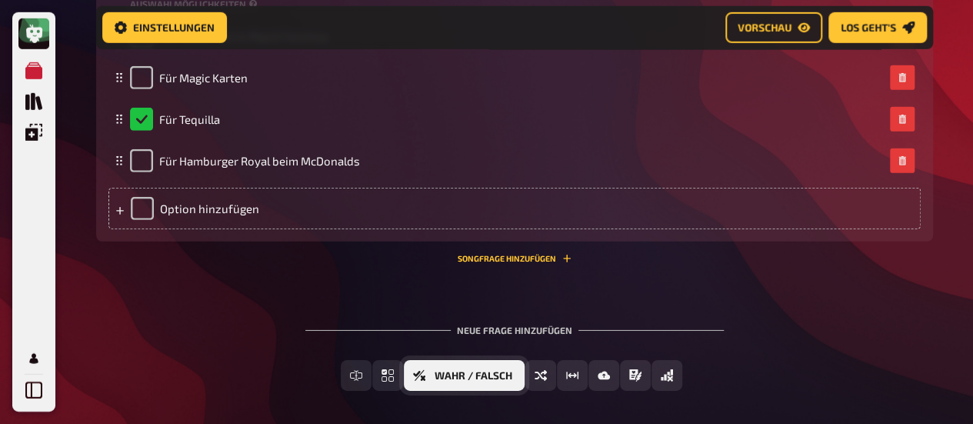
click at [511, 368] on button "Wahr / Falsch" at bounding box center [464, 375] width 121 height 31
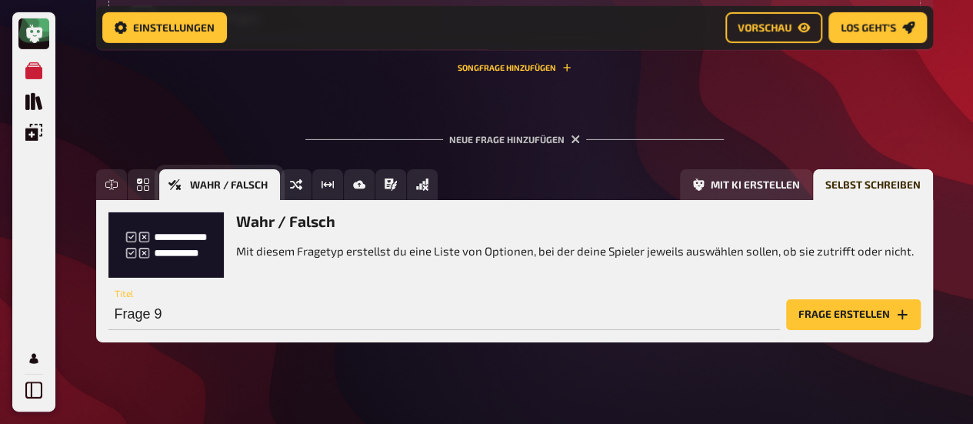
scroll to position [2473, 0]
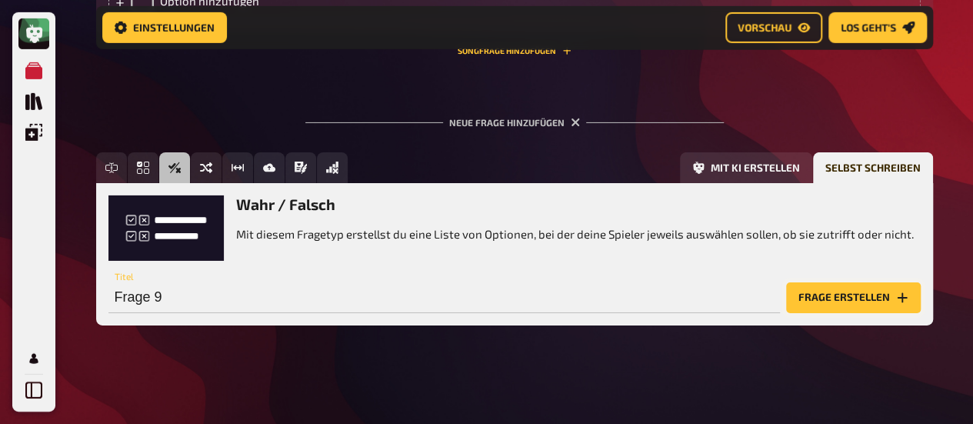
click at [856, 289] on button "Frage erstellen" at bounding box center [853, 297] width 135 height 31
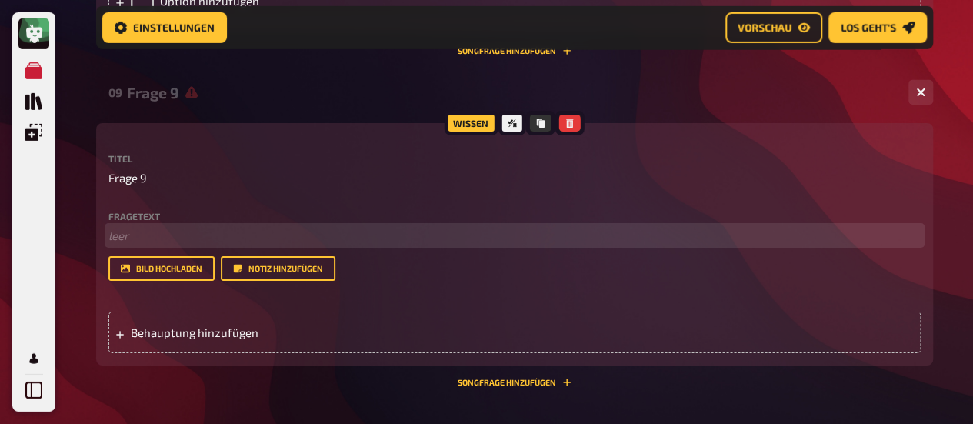
click at [165, 236] on p "﻿ leer" at bounding box center [514, 236] width 812 height 18
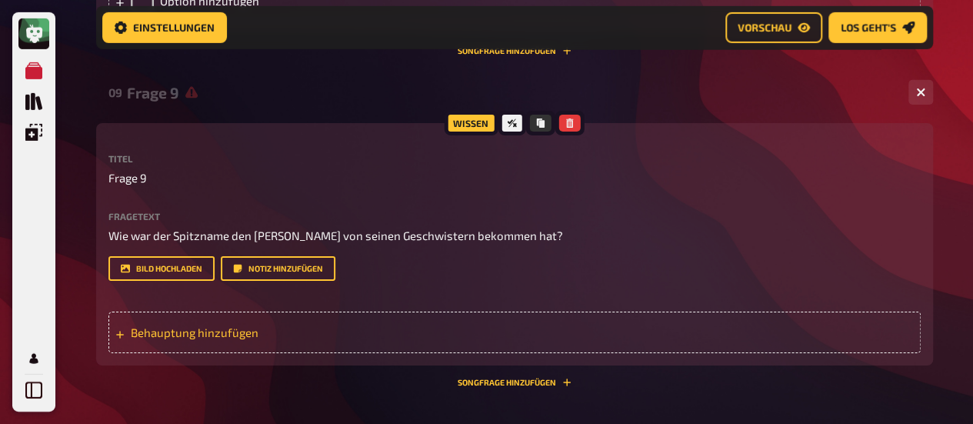
click at [183, 325] on span "Behauptung hinzufügen" at bounding box center [250, 332] width 239 height 14
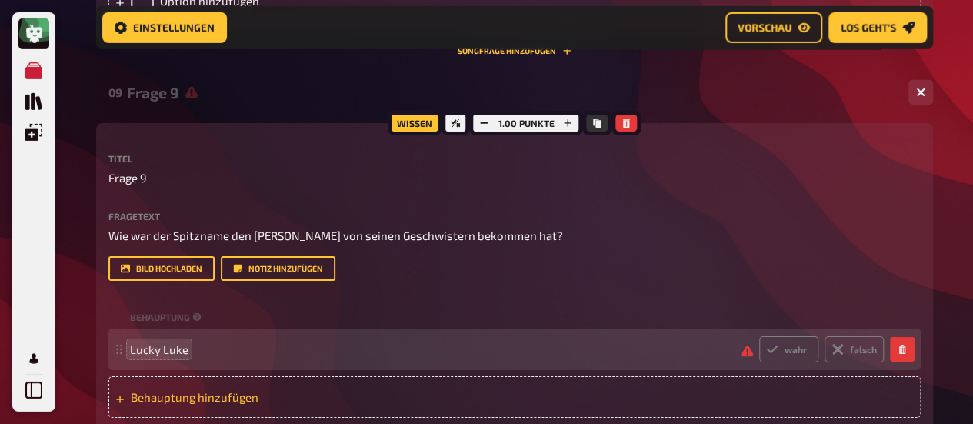
click at [468, 391] on div "Behauptung hinzufügen" at bounding box center [514, 397] width 812 height 42
click at [468, 391] on span at bounding box center [429, 391] width 599 height 14
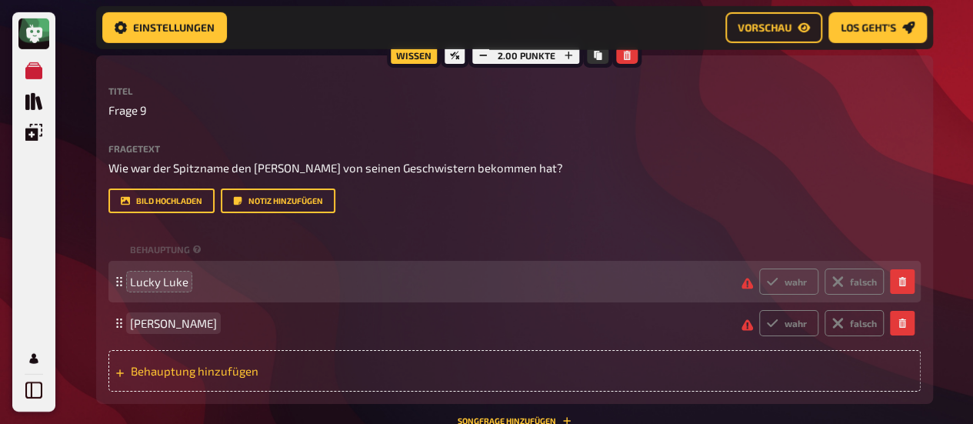
scroll to position [2567, 0]
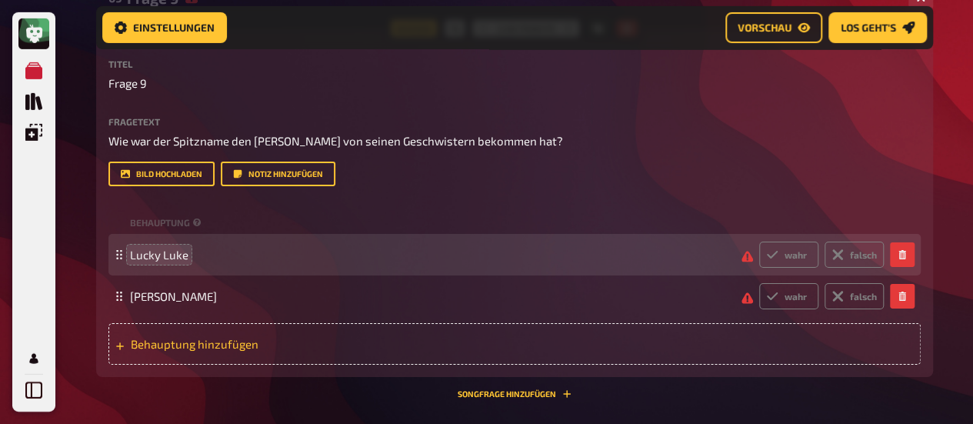
click at [188, 341] on span "Behauptung hinzufügen" at bounding box center [250, 344] width 239 height 14
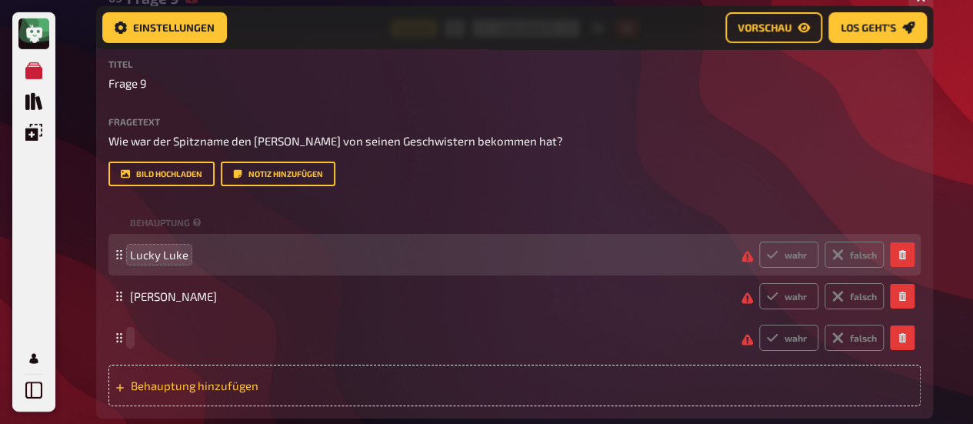
click at [188, 341] on span at bounding box center [429, 338] width 599 height 14
click at [859, 261] on label "falsch" at bounding box center [854, 255] width 59 height 26
click at [759, 242] on input "falsch" at bounding box center [759, 241] width 1 height 1
radio input "true"
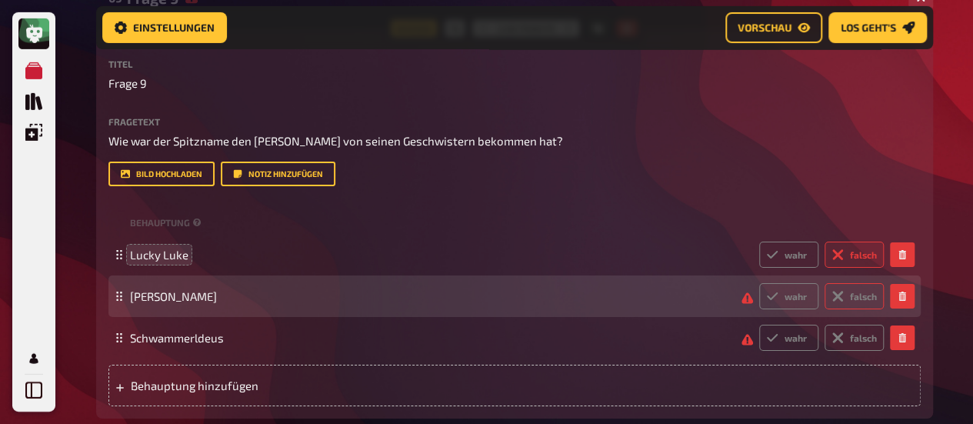
click at [857, 298] on label "falsch" at bounding box center [854, 296] width 59 height 26
click at [759, 283] on input "falsch" at bounding box center [759, 282] width 1 height 1
radio input "true"
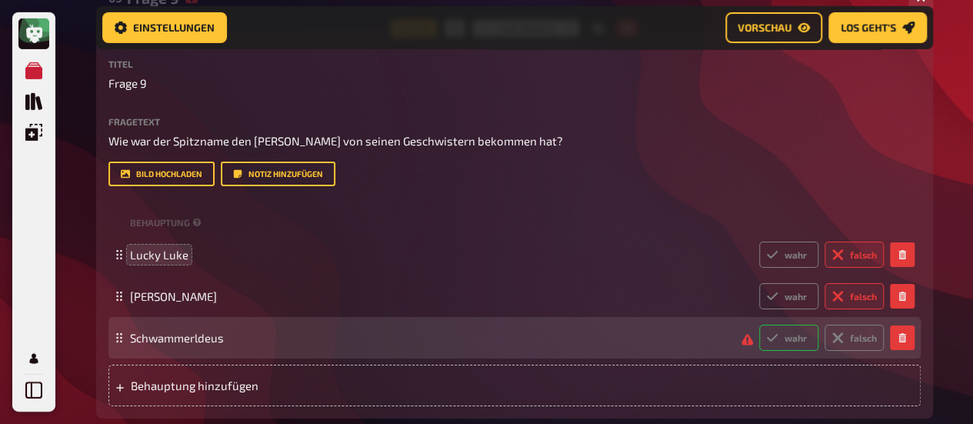
click at [805, 342] on label "wahr" at bounding box center [788, 338] width 59 height 26
click at [759, 325] on input "wahr" at bounding box center [759, 324] width 1 height 1
radio input "true"
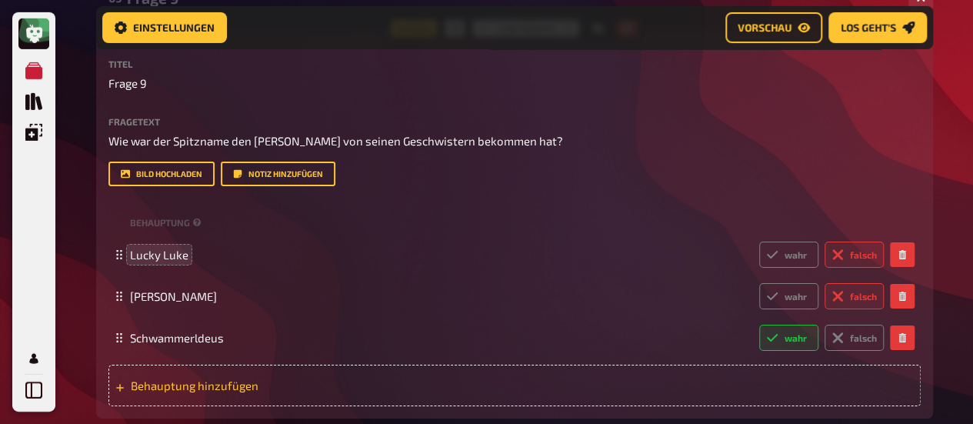
click at [316, 385] on span "Behauptung hinzufügen" at bounding box center [250, 386] width 239 height 14
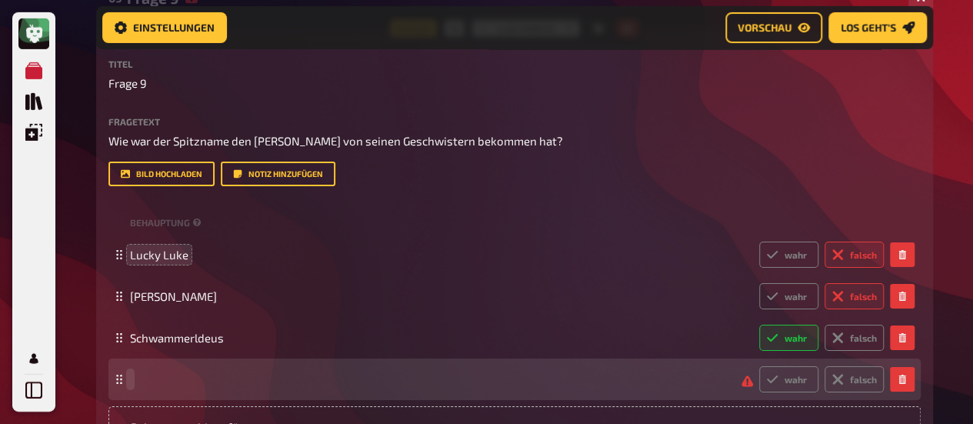
click at [260, 387] on div "wahr falsch" at bounding box center [507, 379] width 754 height 26
click at [859, 382] on label "falsch" at bounding box center [854, 379] width 59 height 26
click at [759, 366] on input "falsch" at bounding box center [759, 365] width 1 height 1
radio input "true"
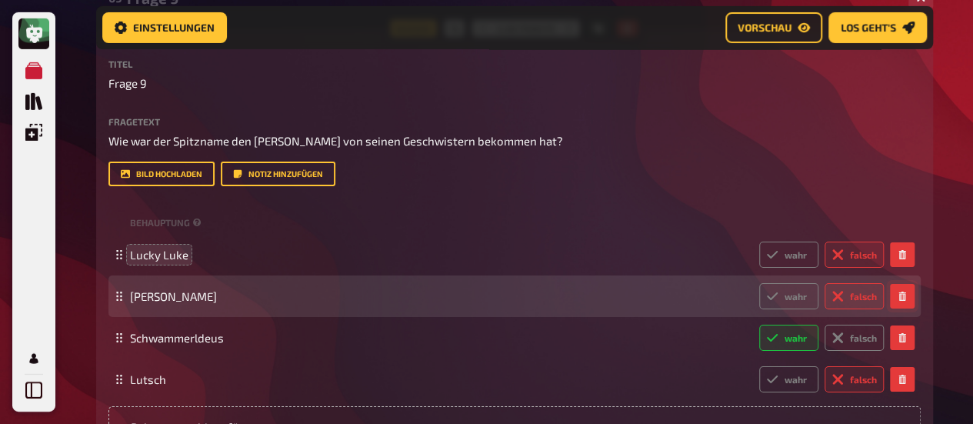
click at [908, 298] on button "button" at bounding box center [902, 296] width 25 height 25
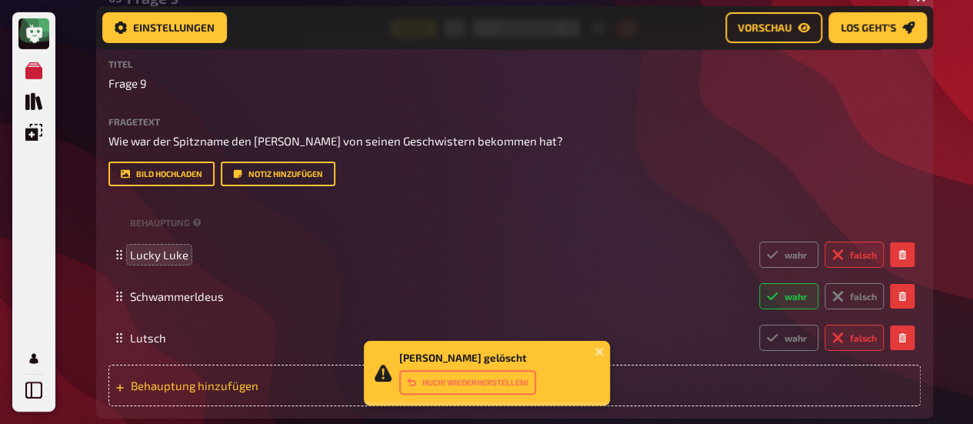
click at [168, 387] on span "Behauptung hinzufügen" at bounding box center [250, 386] width 239 height 14
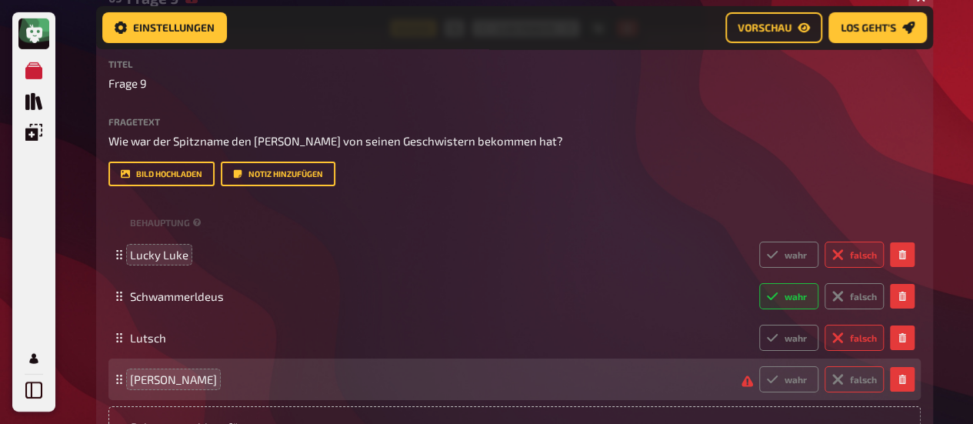
click at [864, 376] on label "falsch" at bounding box center [854, 379] width 59 height 26
click at [759, 366] on input "falsch" at bounding box center [759, 365] width 1 height 1
radio input "true"
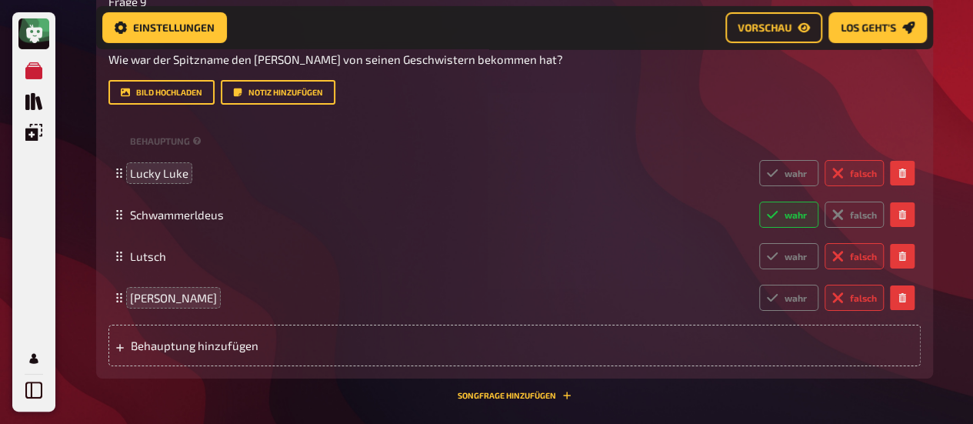
scroll to position [2650, 0]
click at [174, 294] on span "[PERSON_NAME]" at bounding box center [173, 297] width 87 height 14
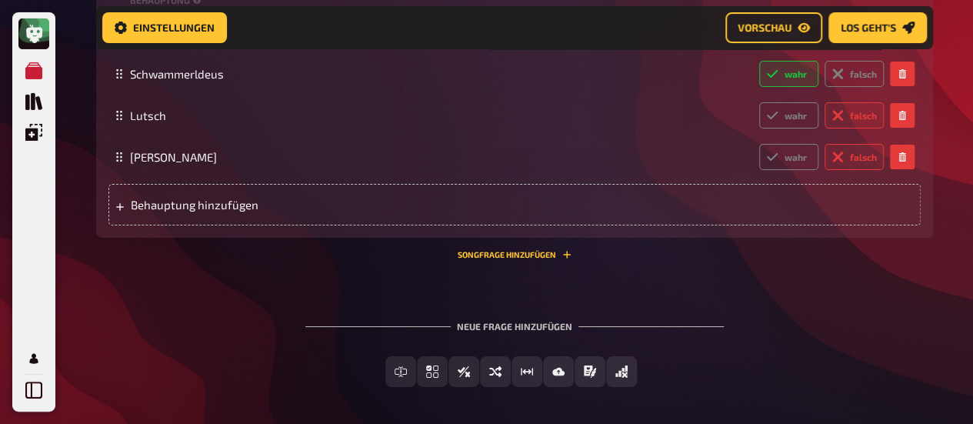
scroll to position [2793, 0]
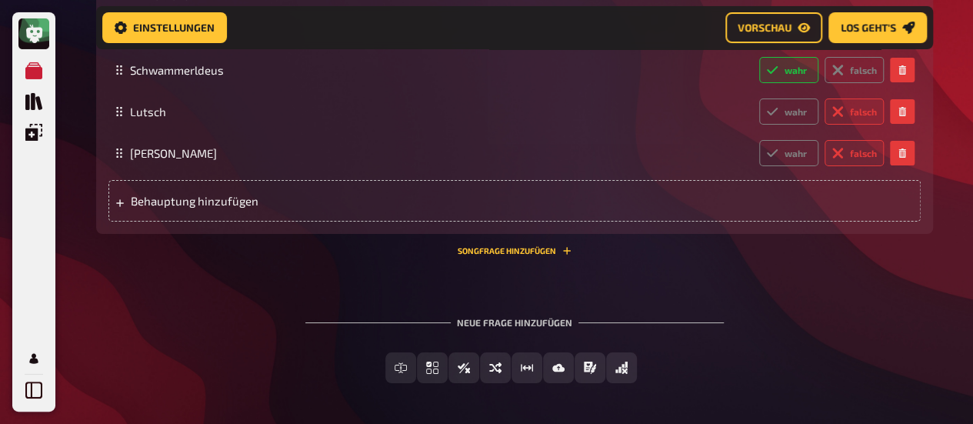
click at [530, 319] on div "Neue Frage hinzufügen" at bounding box center [514, 316] width 419 height 48
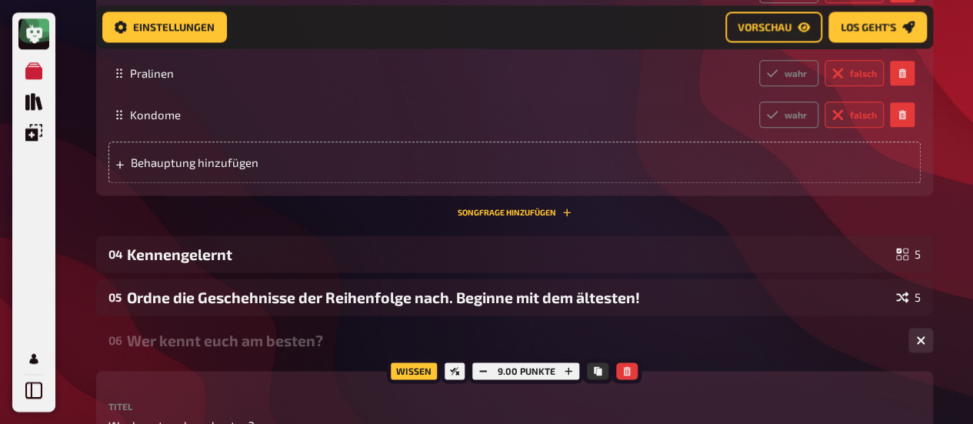
scroll to position [933, 0]
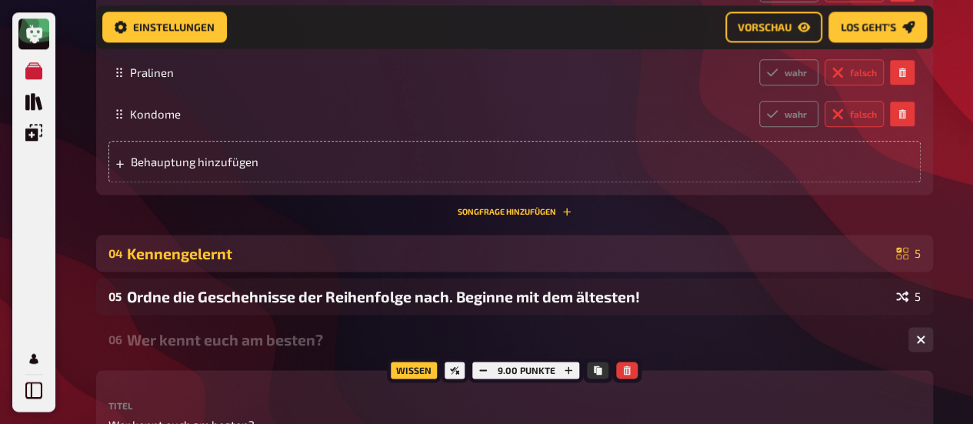
click at [611, 246] on div "Kennengelernt" at bounding box center [508, 254] width 763 height 18
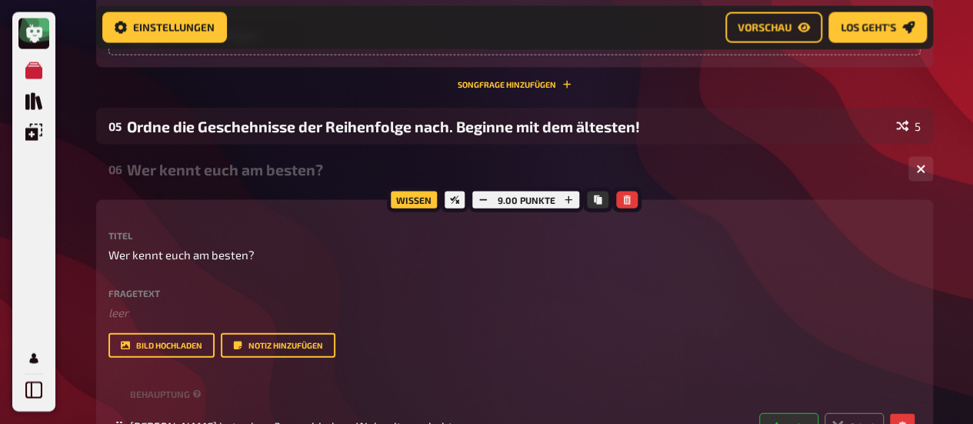
scroll to position [1623, 0]
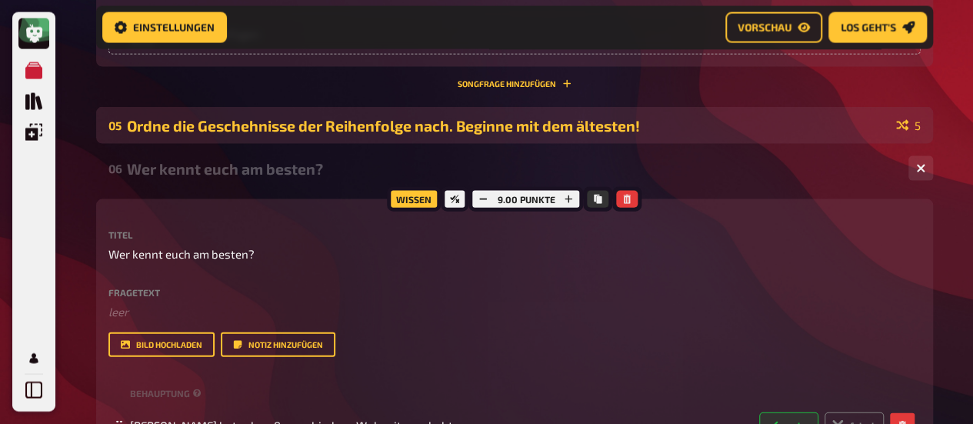
click at [611, 125] on div "Ordne die Geschehnisse der Reihenfolge nach. Beginne mit dem ältesten!" at bounding box center [508, 126] width 763 height 18
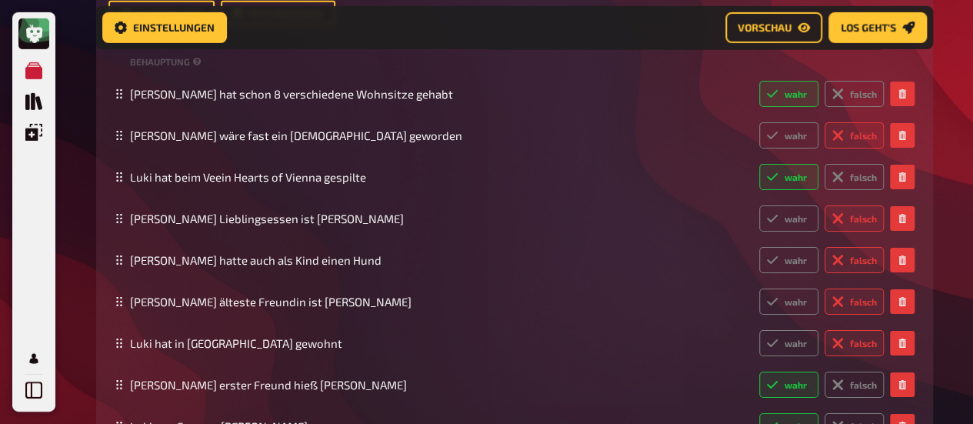
scroll to position [2475, 0]
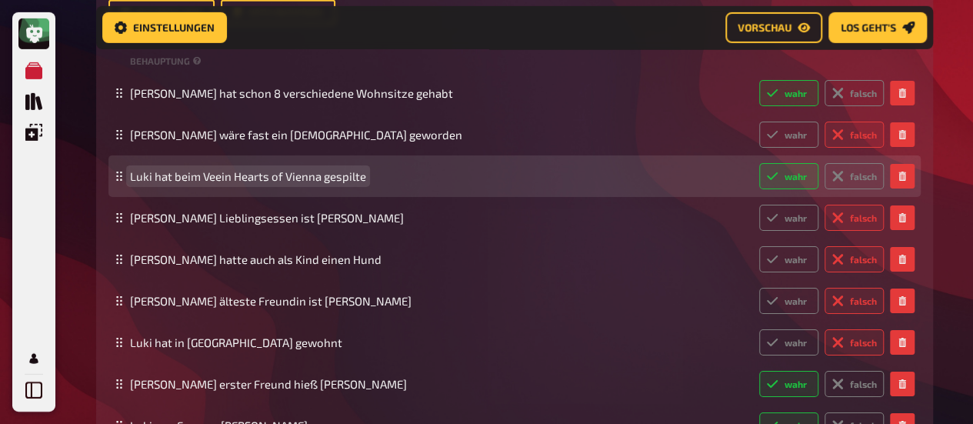
click at [211, 175] on span "Luki hat beim Veein Hearts of Vienna gespilte" at bounding box center [248, 176] width 236 height 14
click at [218, 178] on span "Luki hat beim Veein Hearts of Vienna gespilte" at bounding box center [248, 176] width 236 height 14
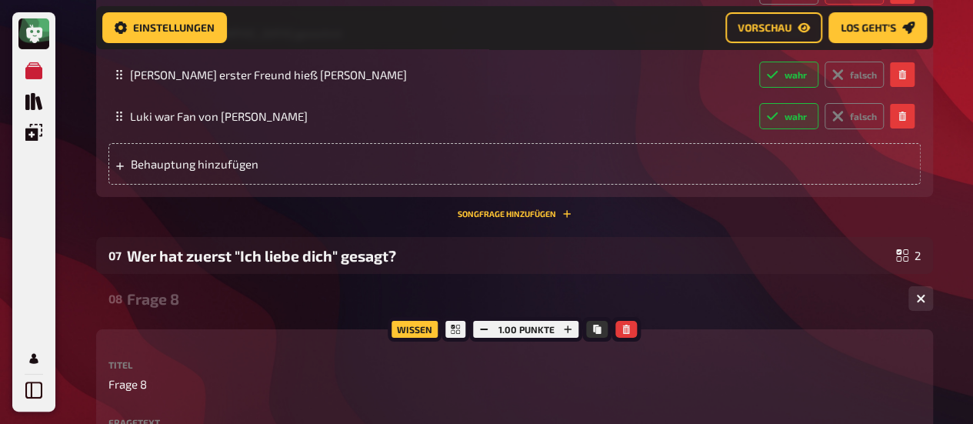
scroll to position [2787, 0]
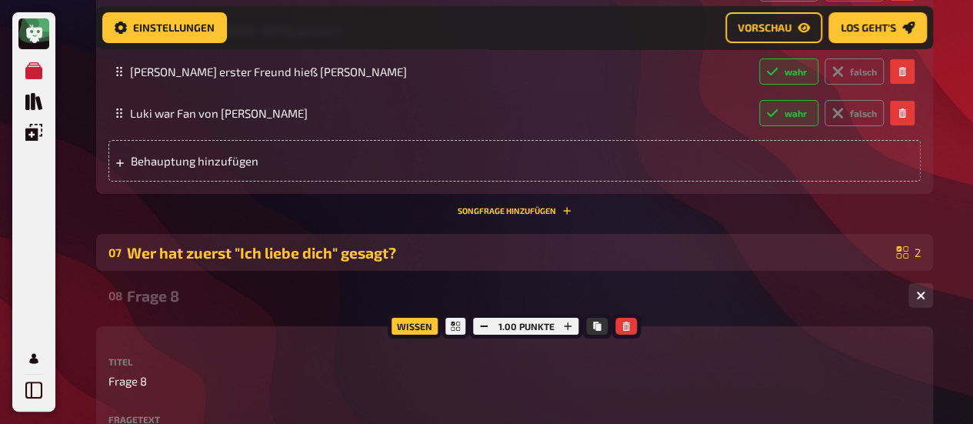
click at [439, 244] on div "Wer hat zuerst "Ich liebe dich" gesagt?" at bounding box center [508, 253] width 763 height 18
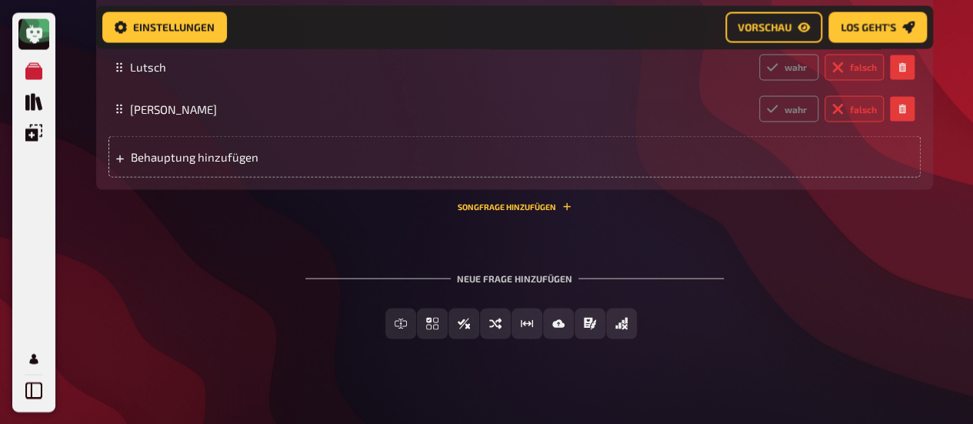
scroll to position [4284, 0]
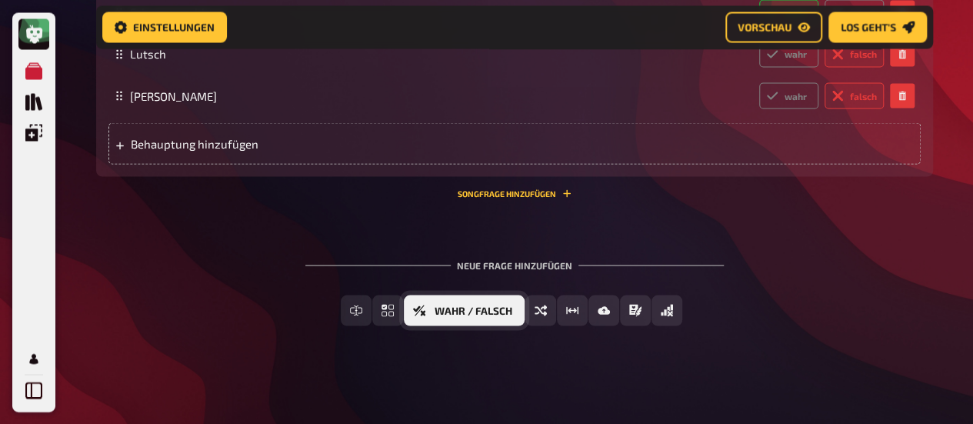
click at [448, 306] on span "Wahr / Falsch" at bounding box center [474, 310] width 78 height 11
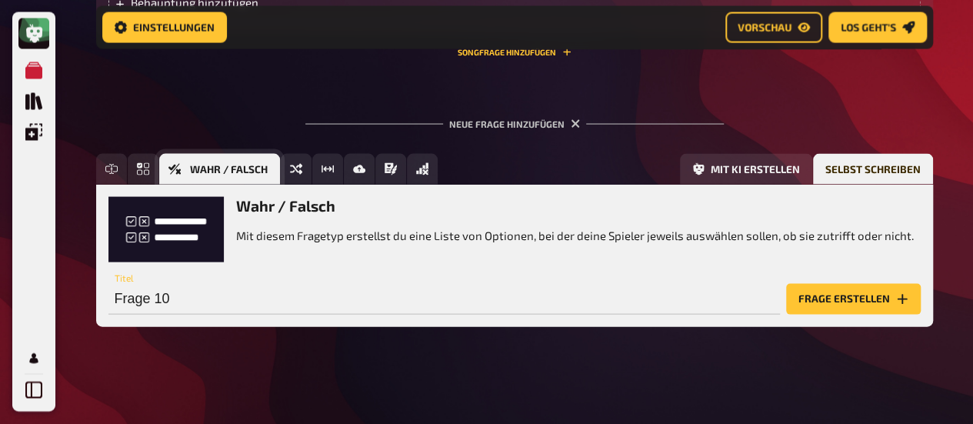
scroll to position [4427, 0]
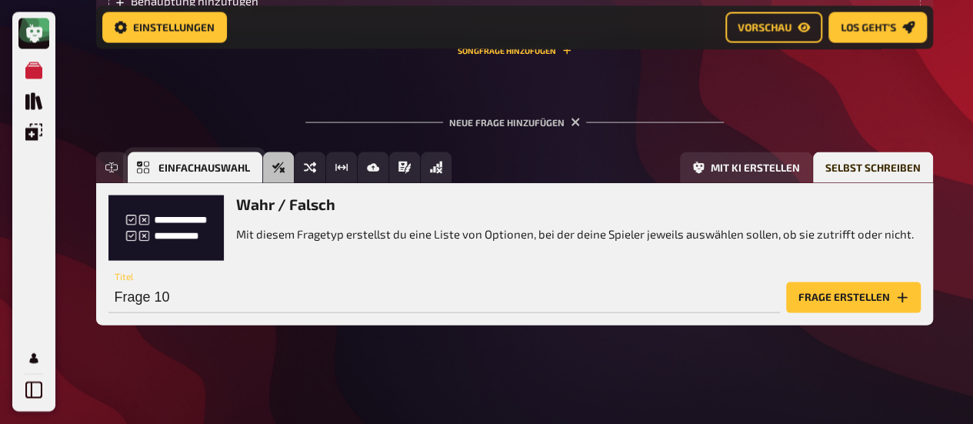
click at [145, 162] on icon "Einfachauswahl" at bounding box center [143, 168] width 12 height 12
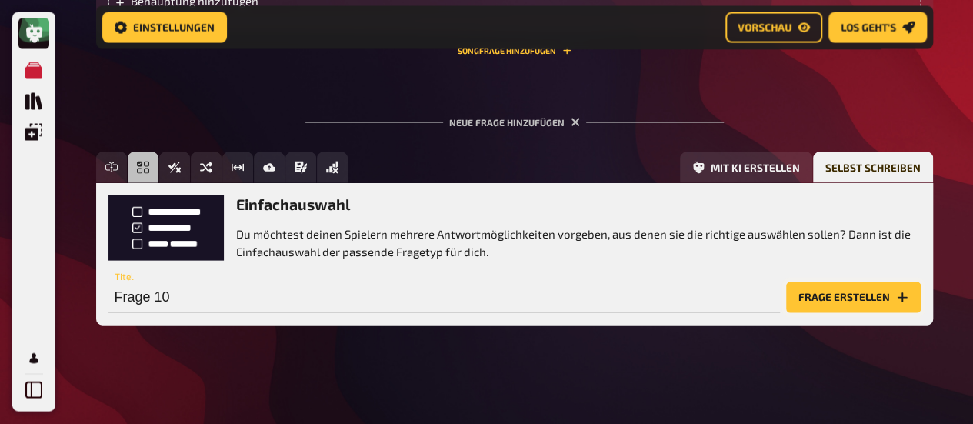
click at [812, 292] on button "Frage erstellen" at bounding box center [853, 297] width 135 height 31
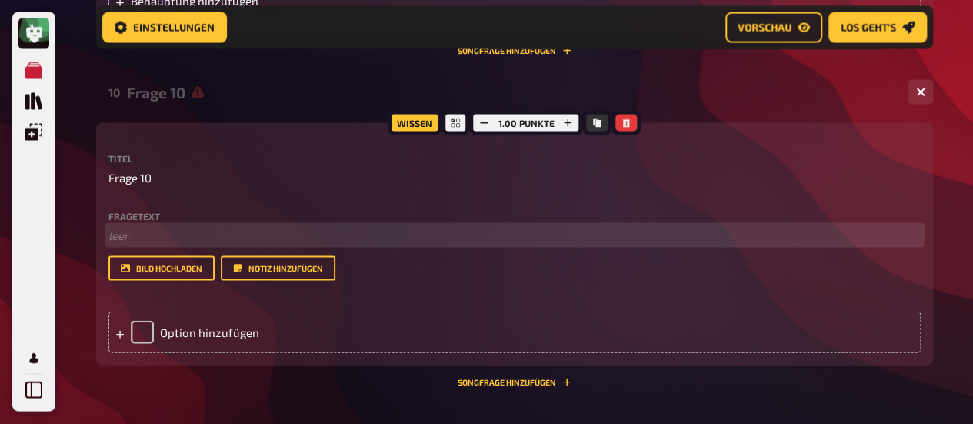
click at [129, 233] on p "﻿ leer" at bounding box center [514, 236] width 812 height 18
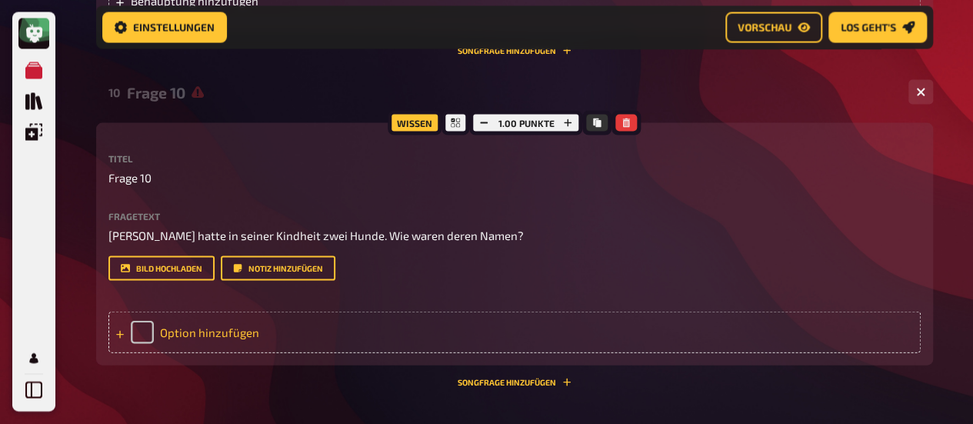
click at [238, 335] on div "Option hinzufügen" at bounding box center [514, 333] width 812 height 42
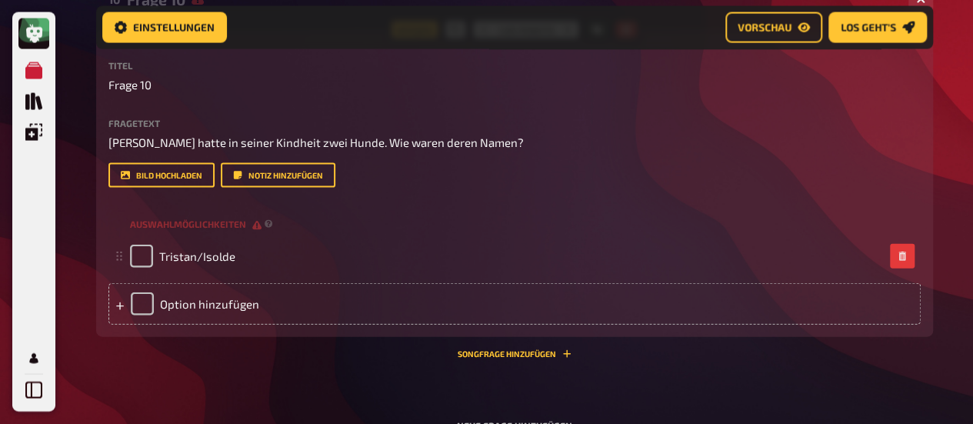
scroll to position [4521, 0]
click at [225, 305] on div "Option hinzufügen" at bounding box center [514, 303] width 812 height 42
